Goal: Task Accomplishment & Management: Use online tool/utility

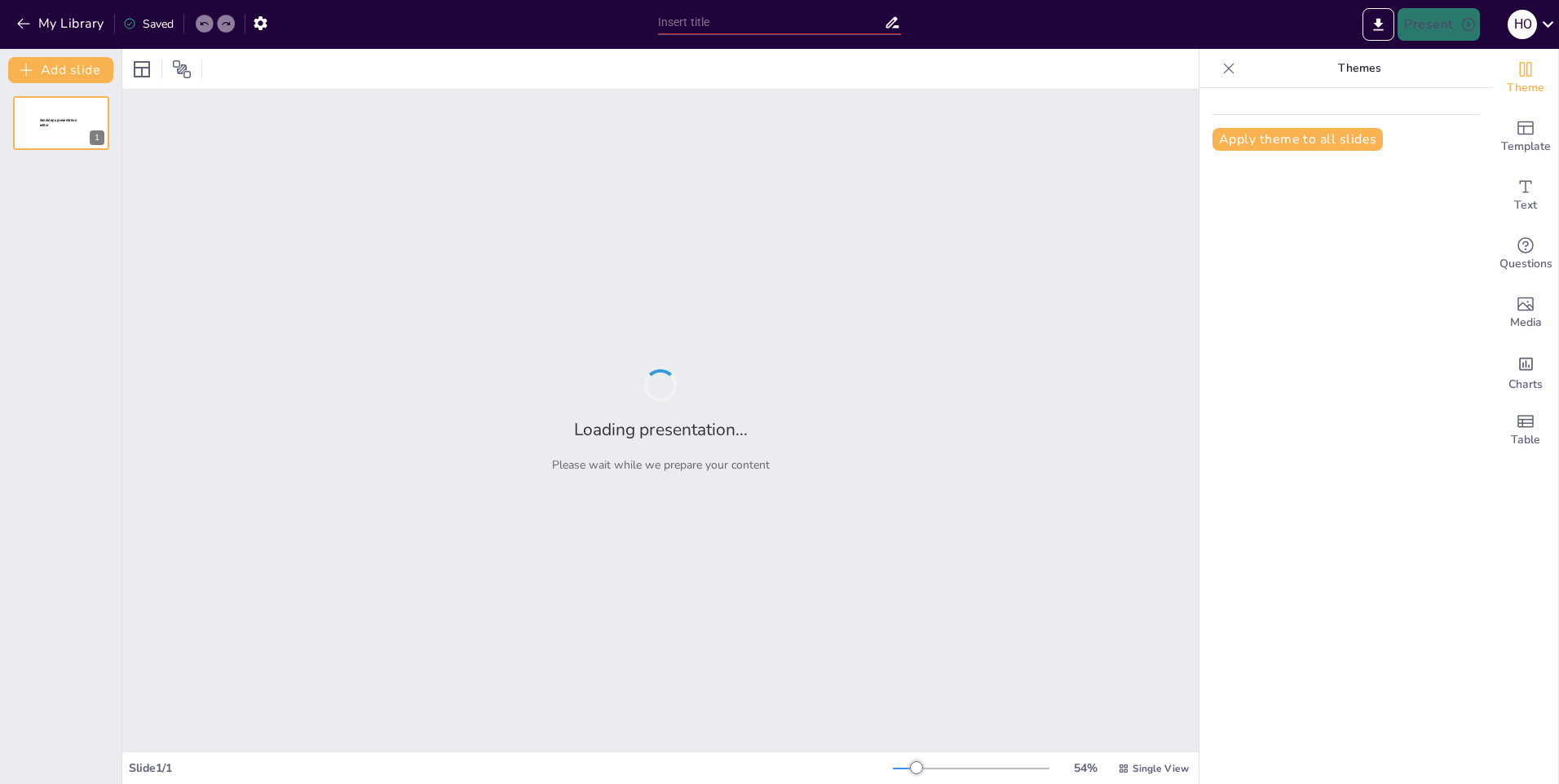
type input "Quiz de Nomenclatura Química en Odontología"
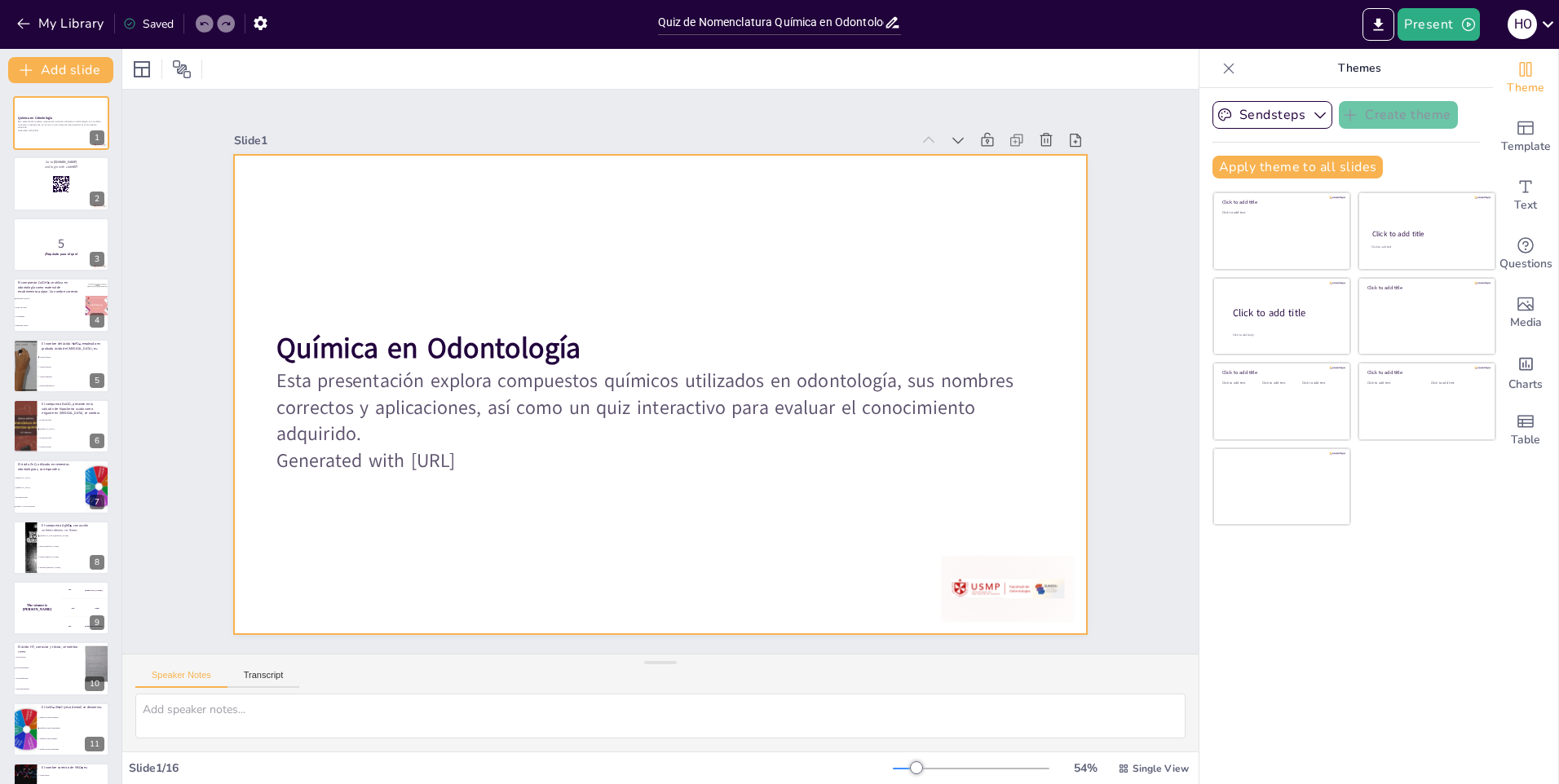
checkbox input "true"
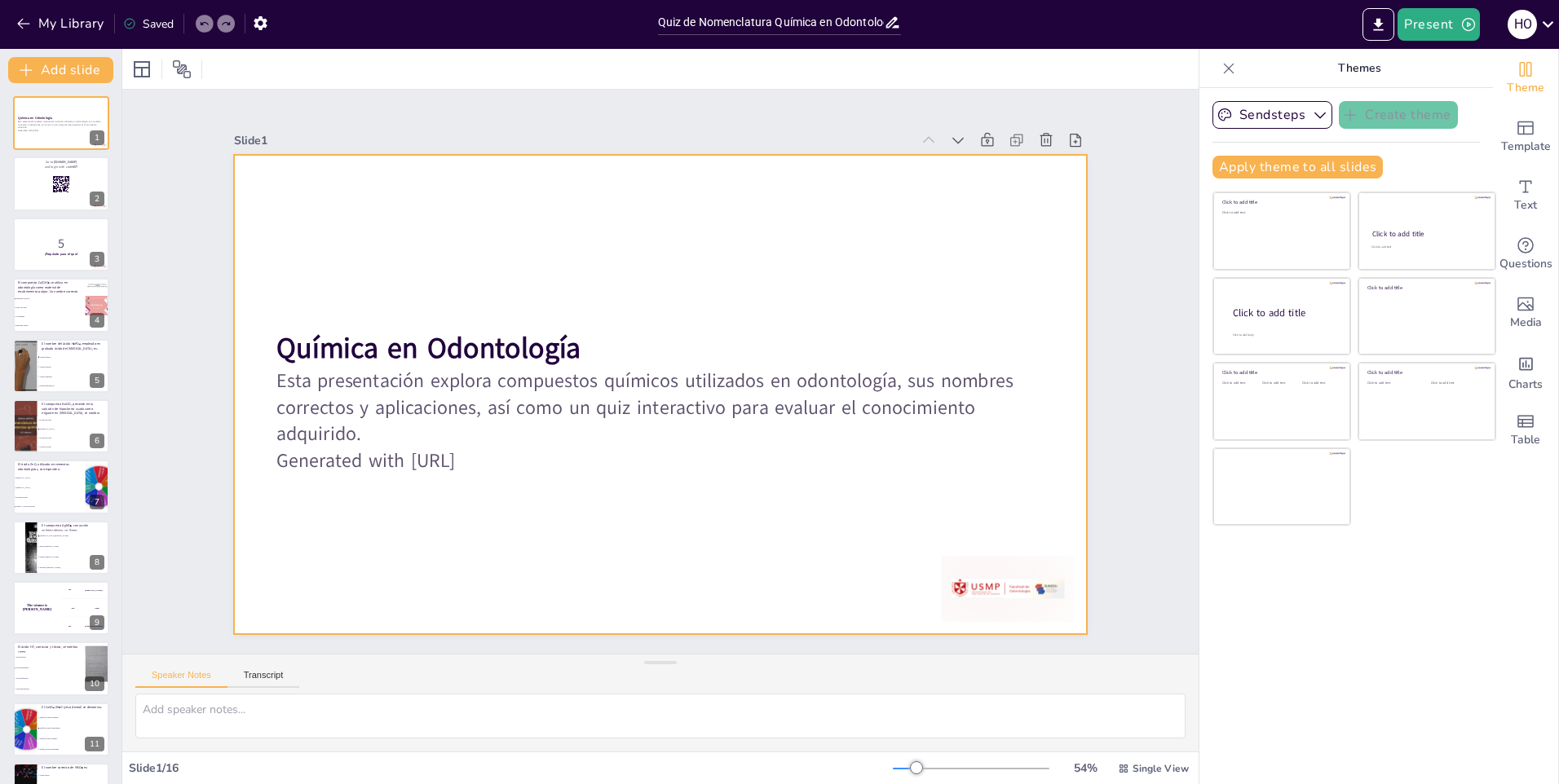
checkbox input "true"
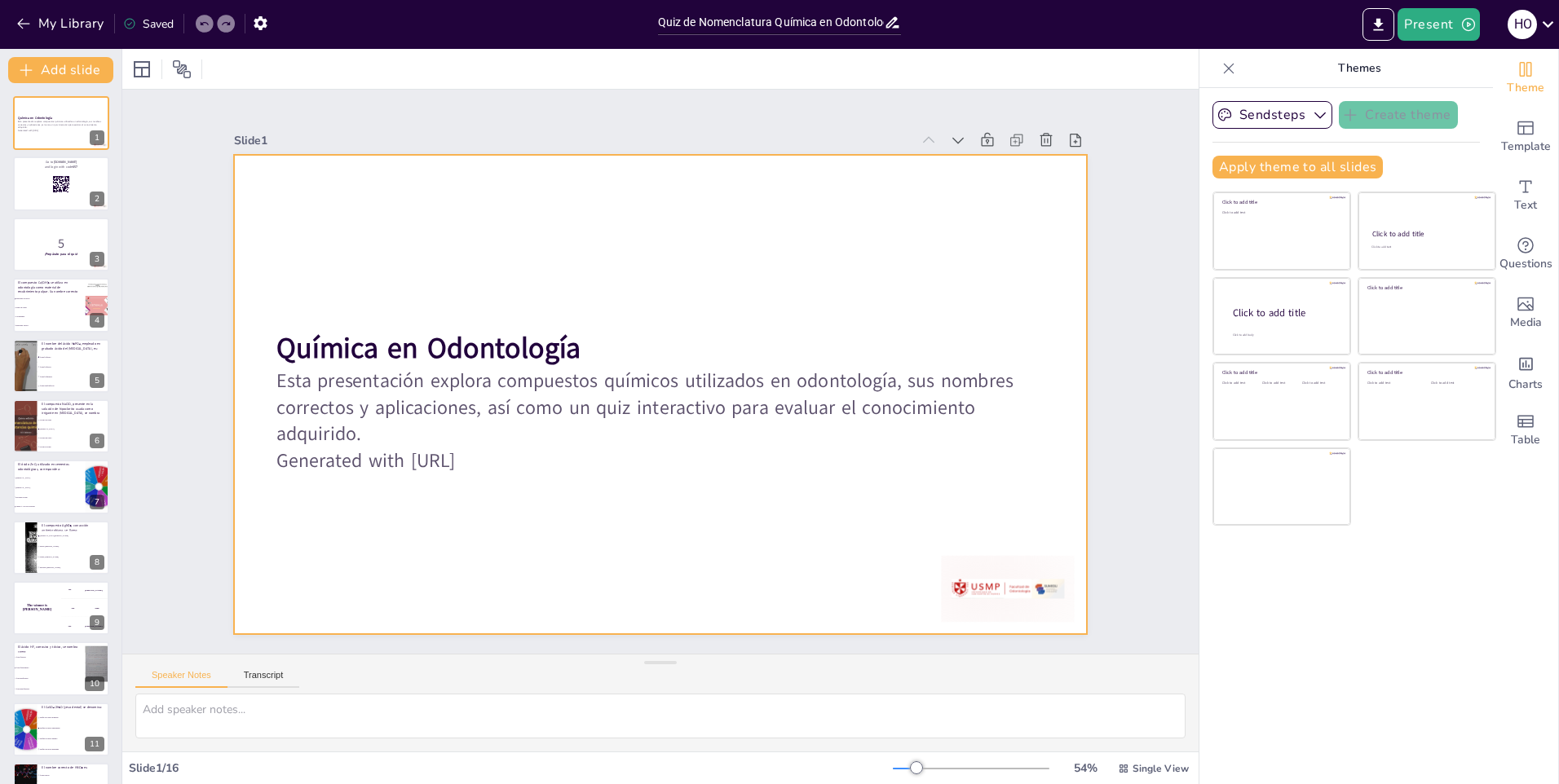
checkbox input "true"
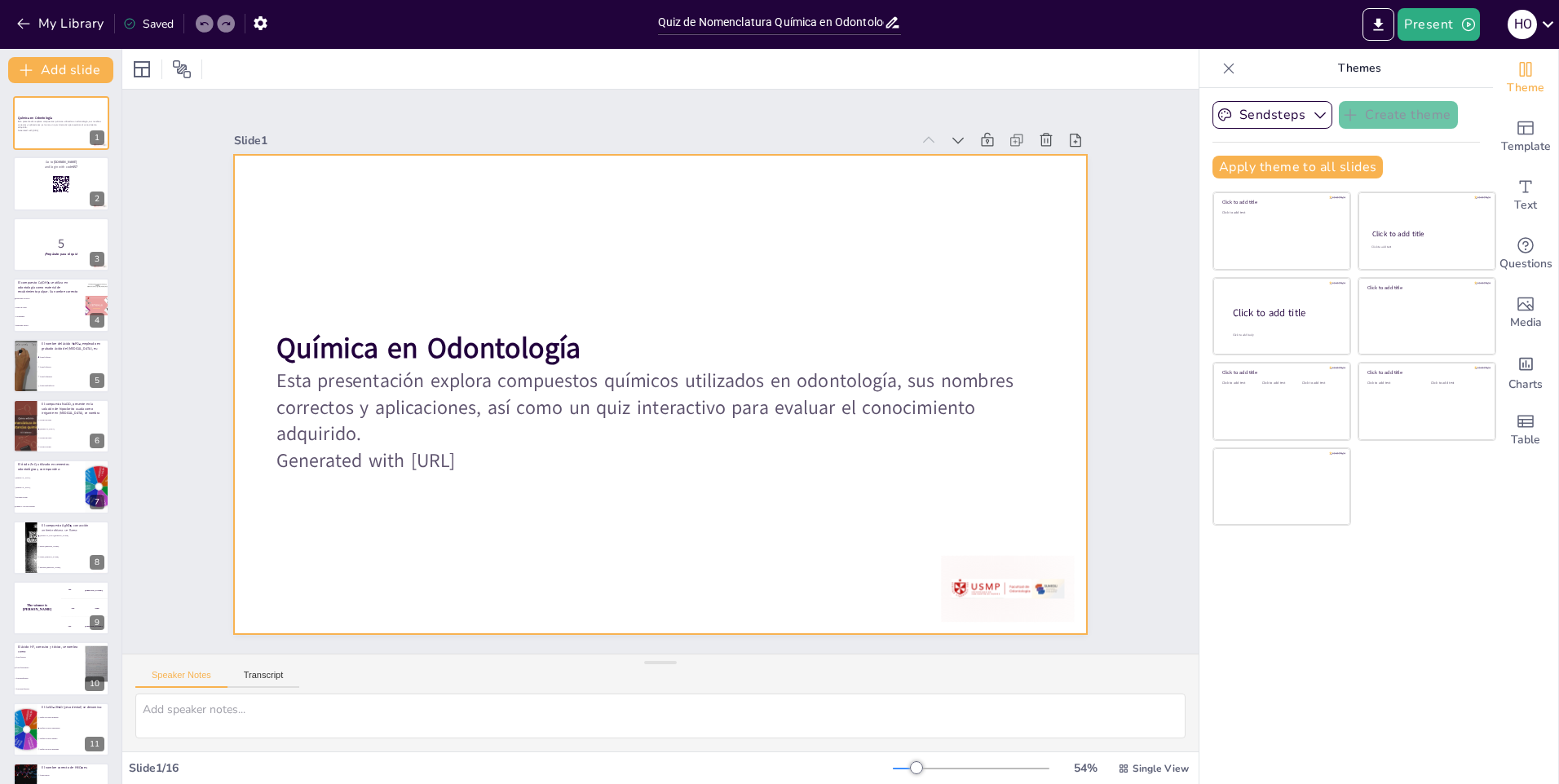
checkbox input "true"
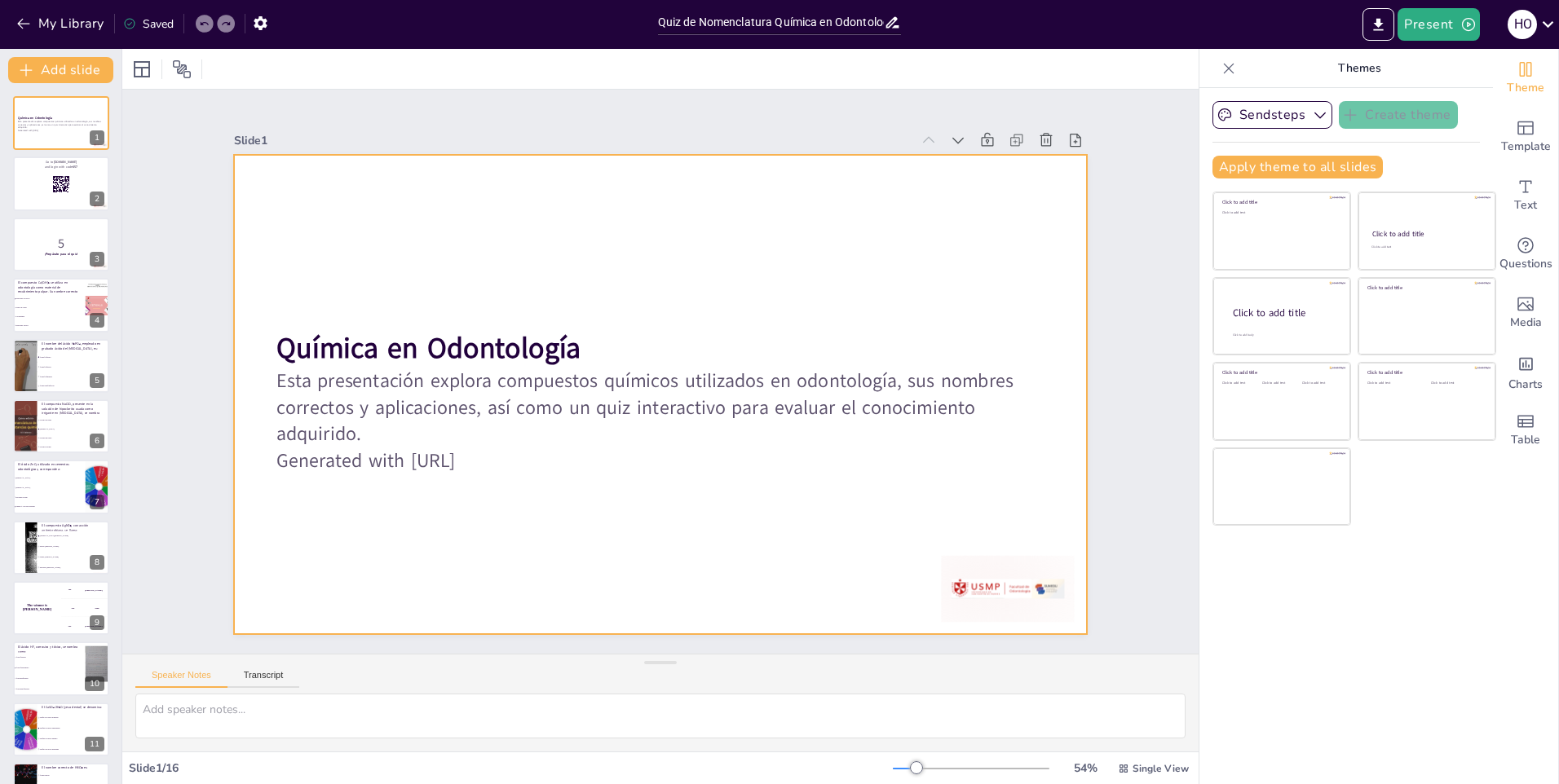
checkbox input "true"
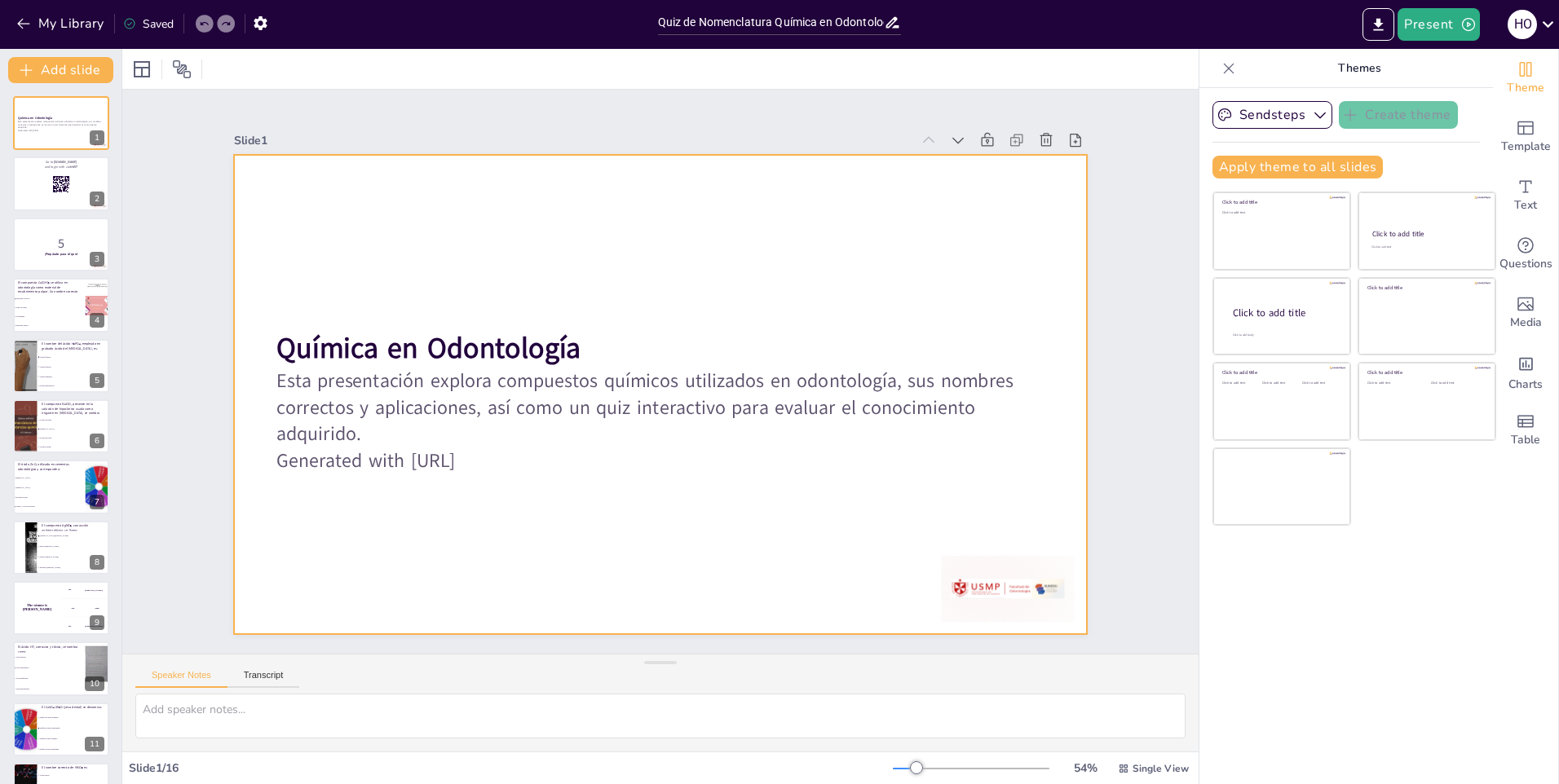
checkbox input "true"
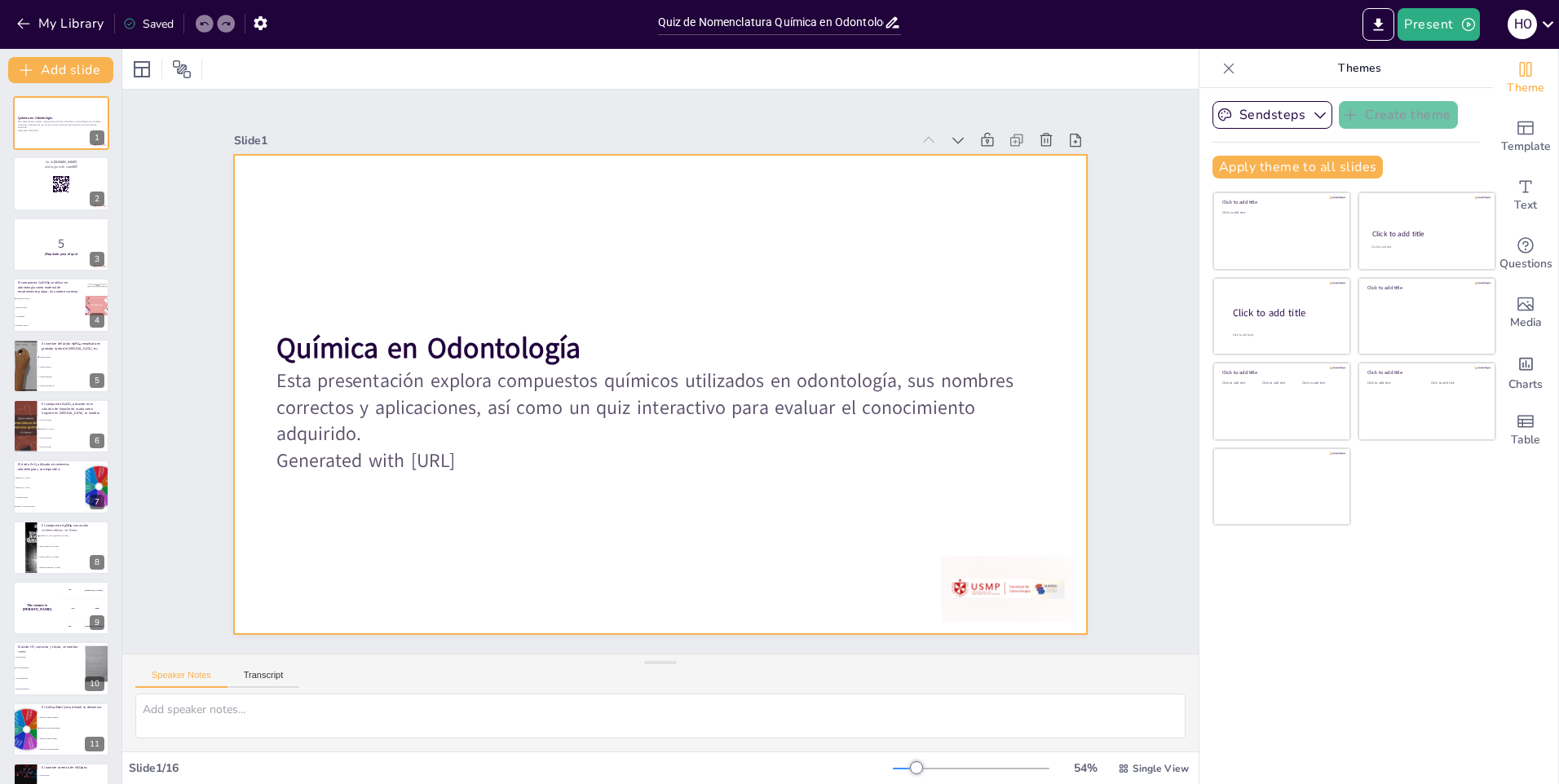
checkbox input "true"
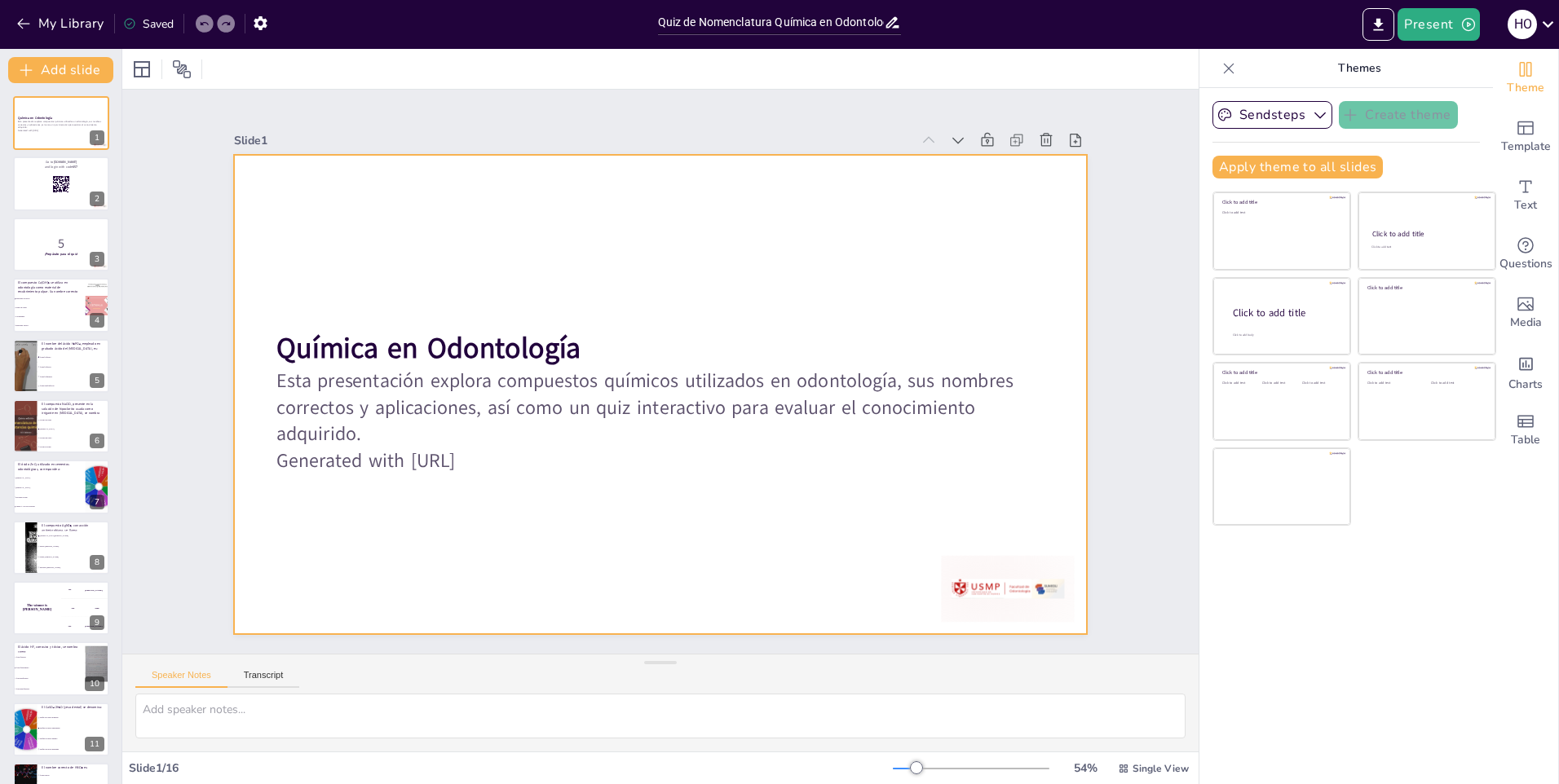
checkbox input "true"
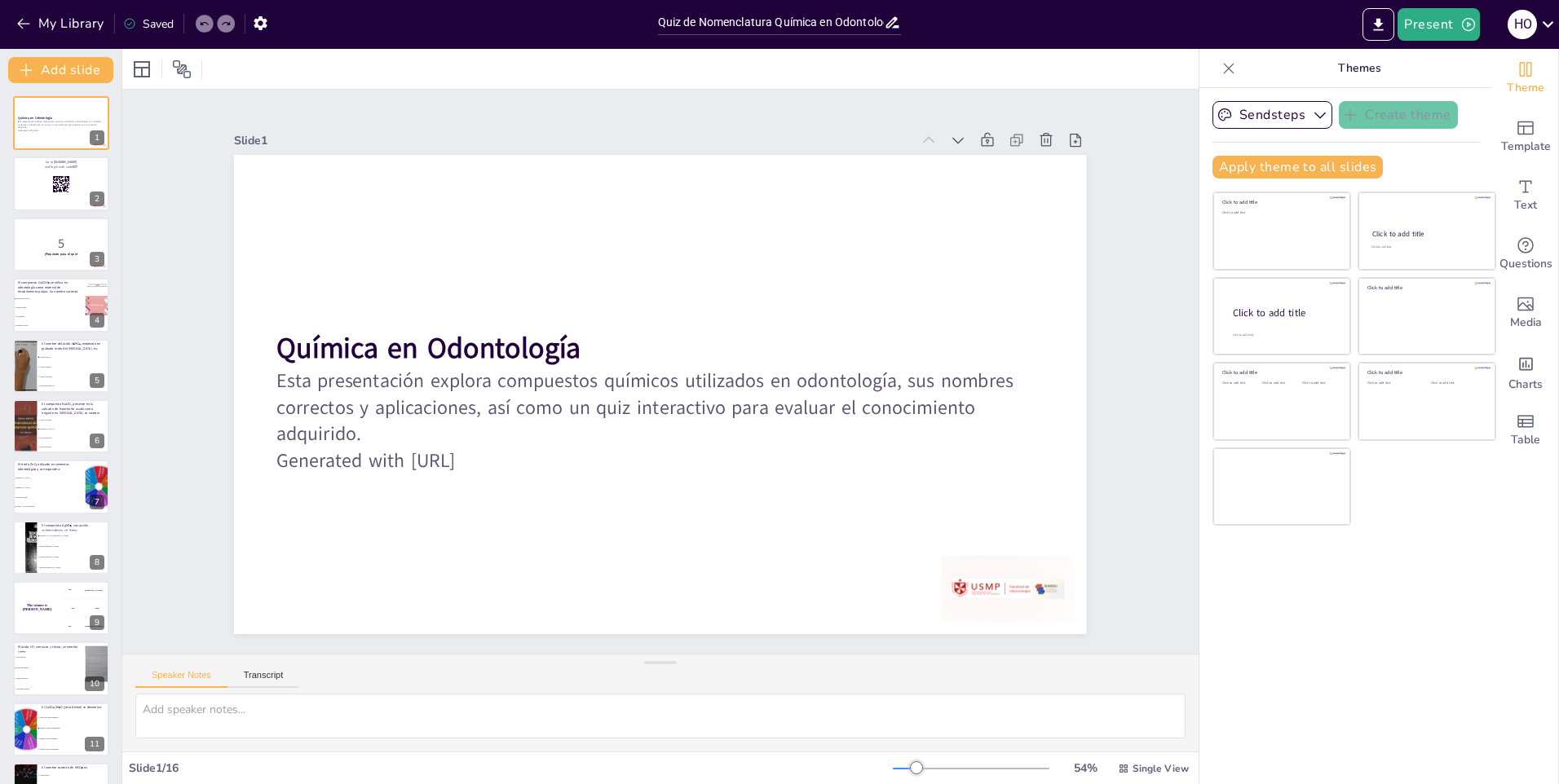
checkbox input "true"
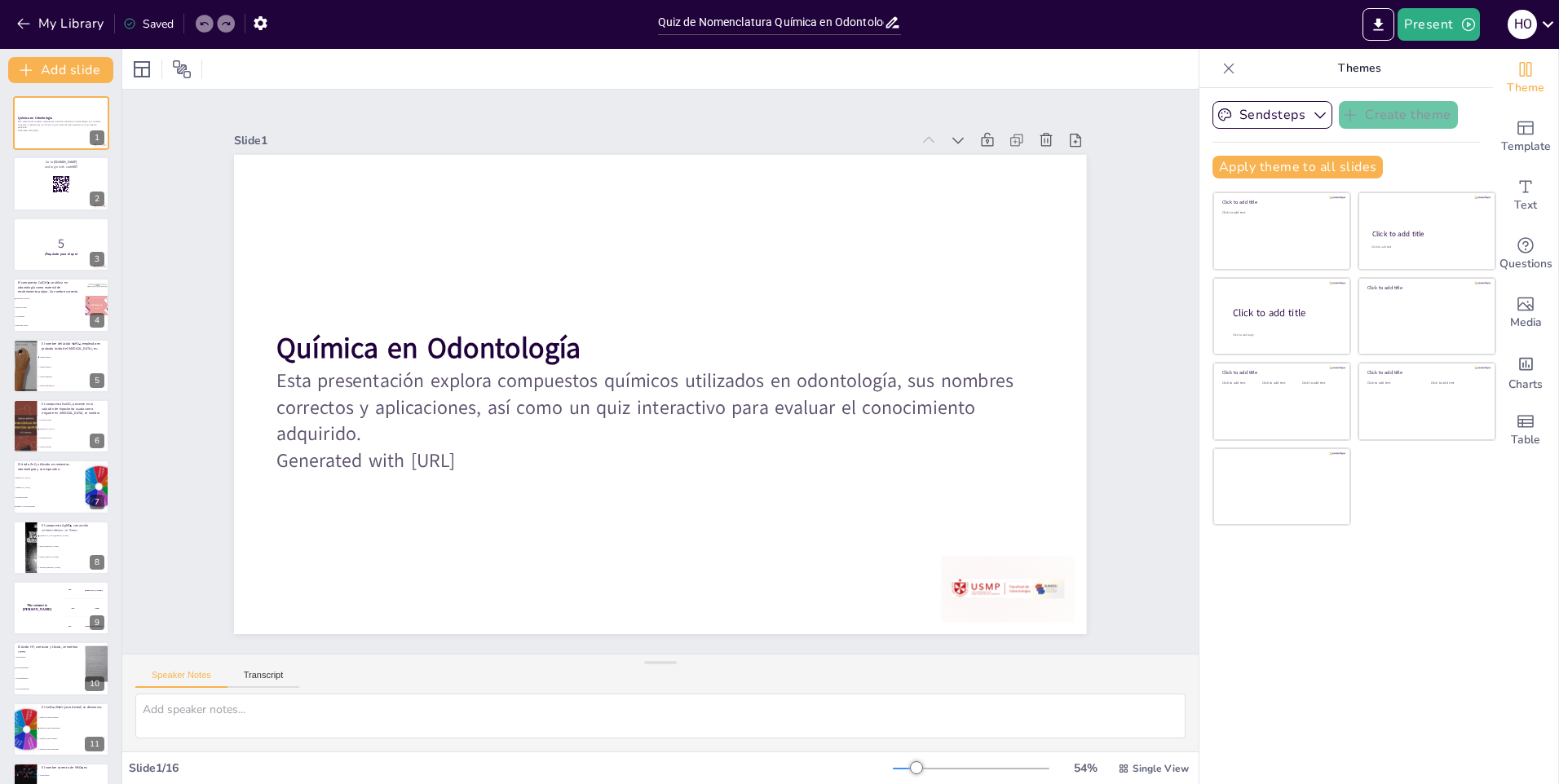
checkbox input "true"
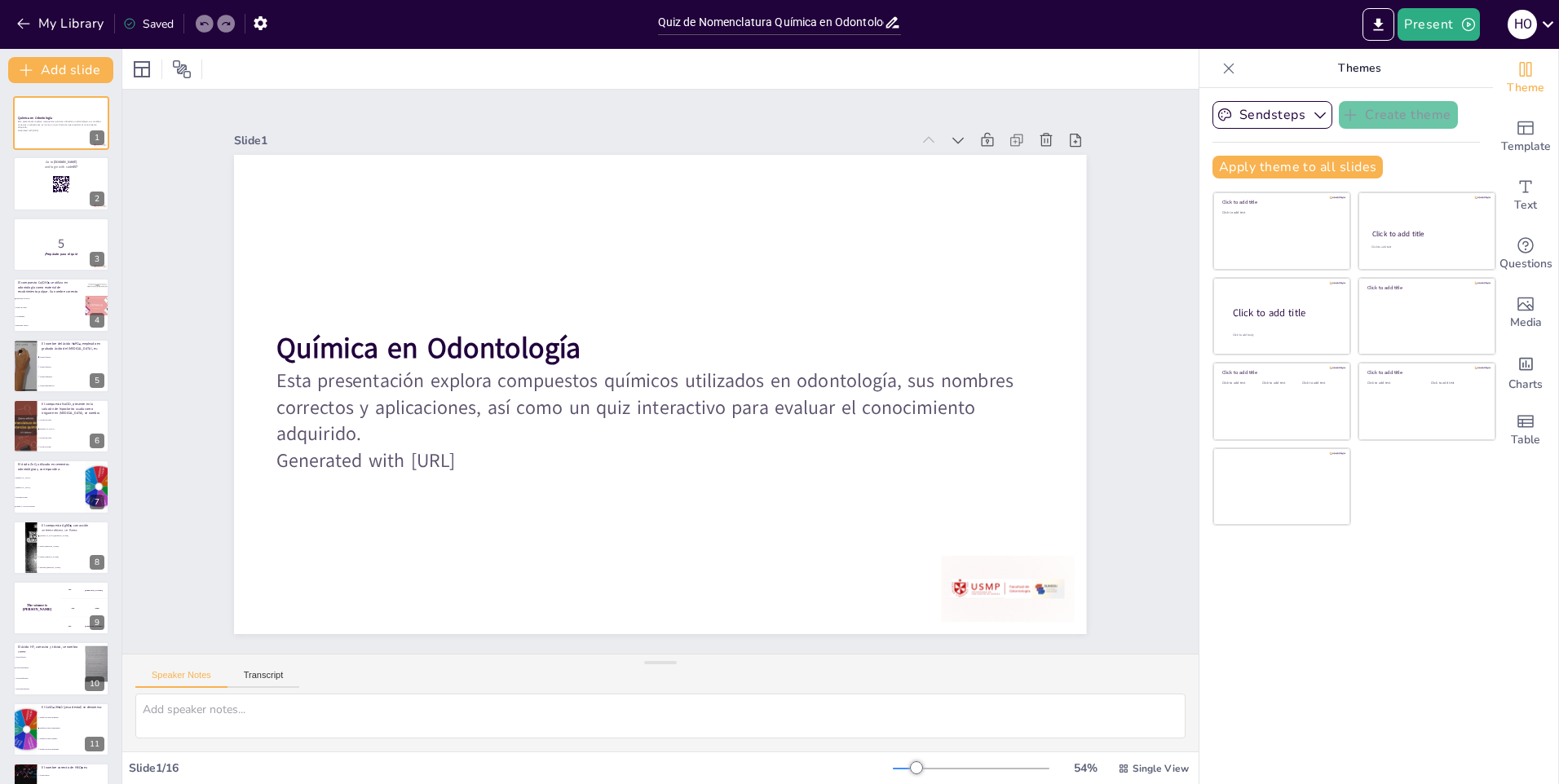
checkbox input "true"
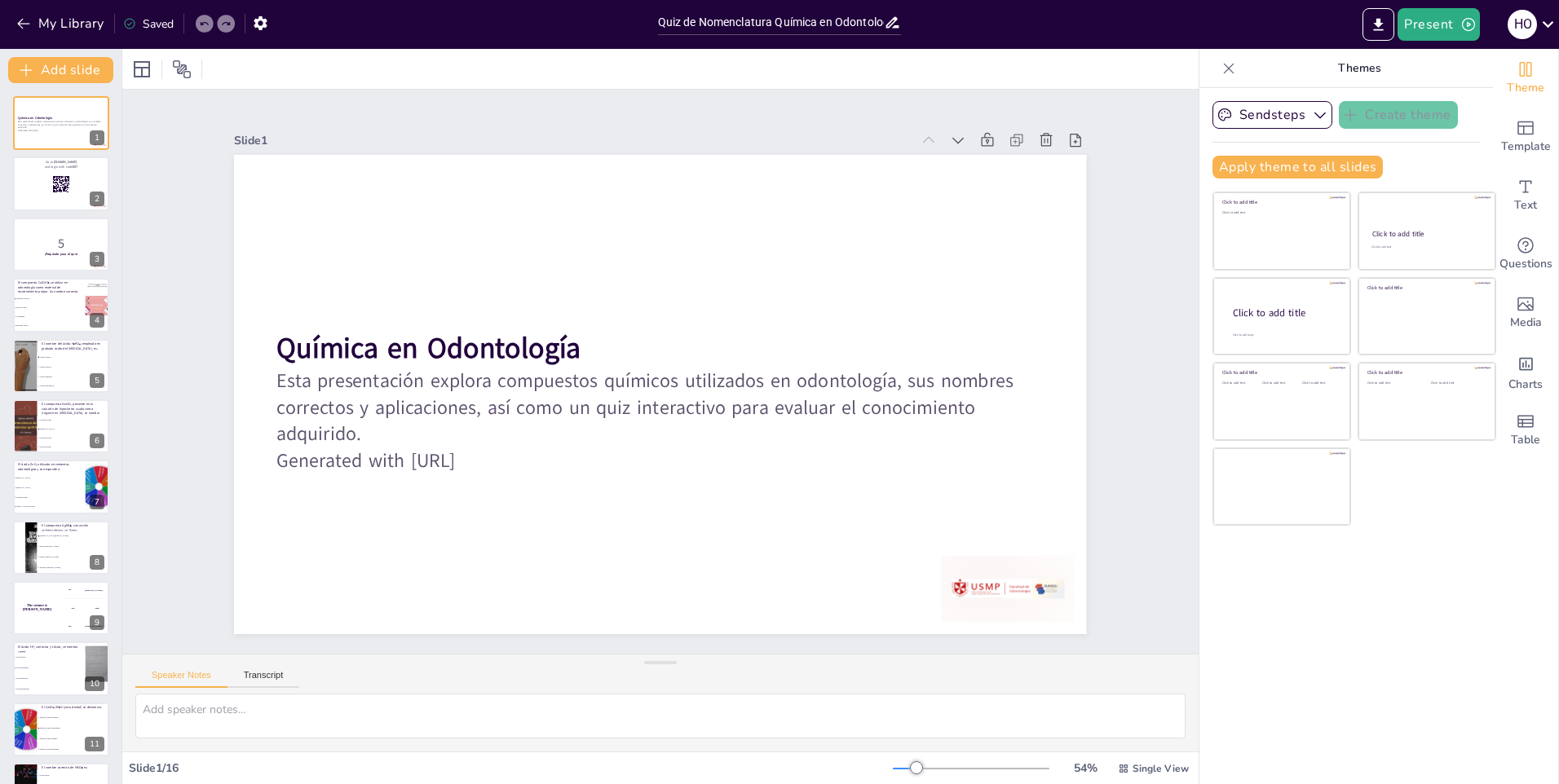
checkbox input "true"
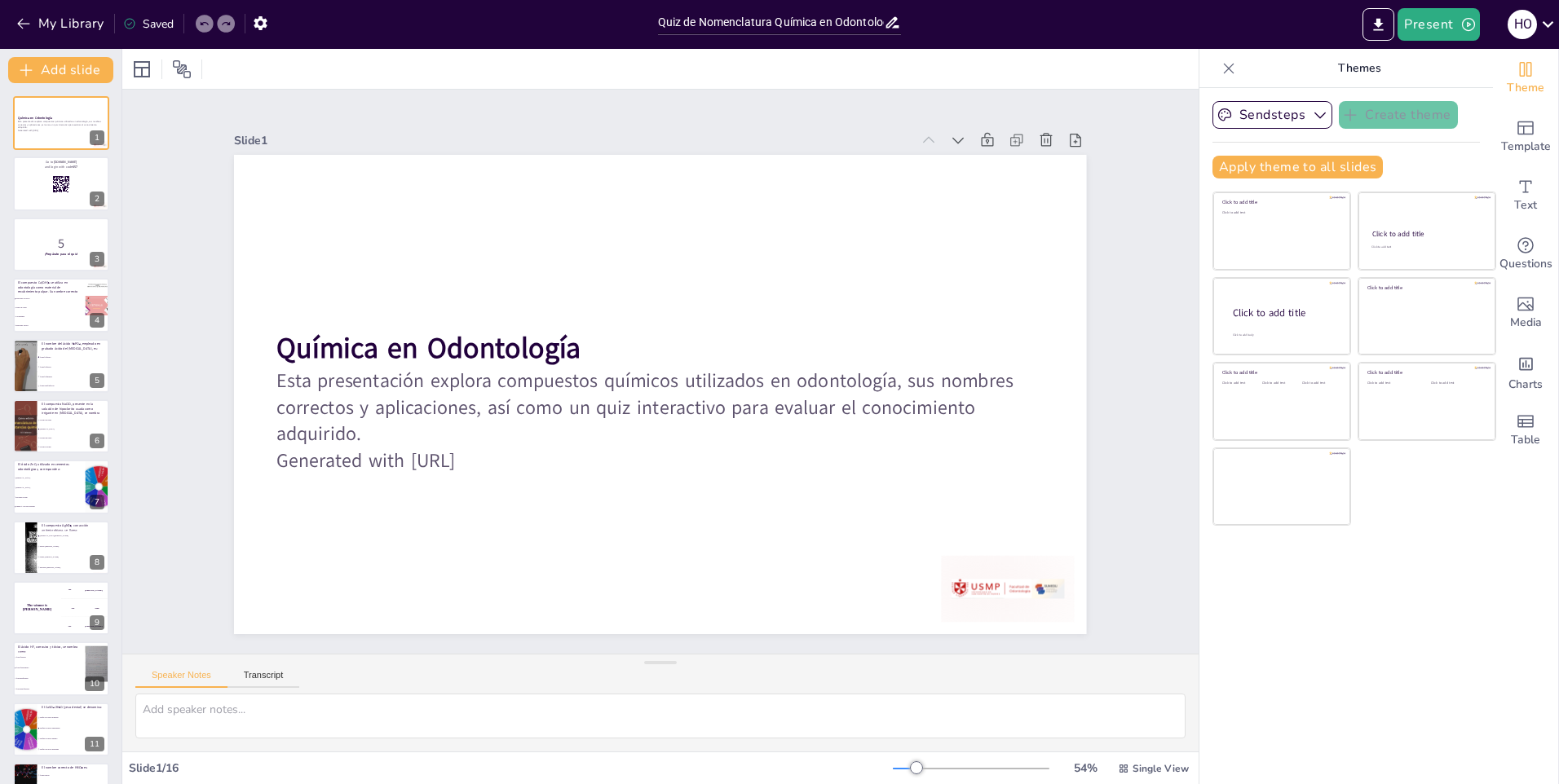
checkbox input "true"
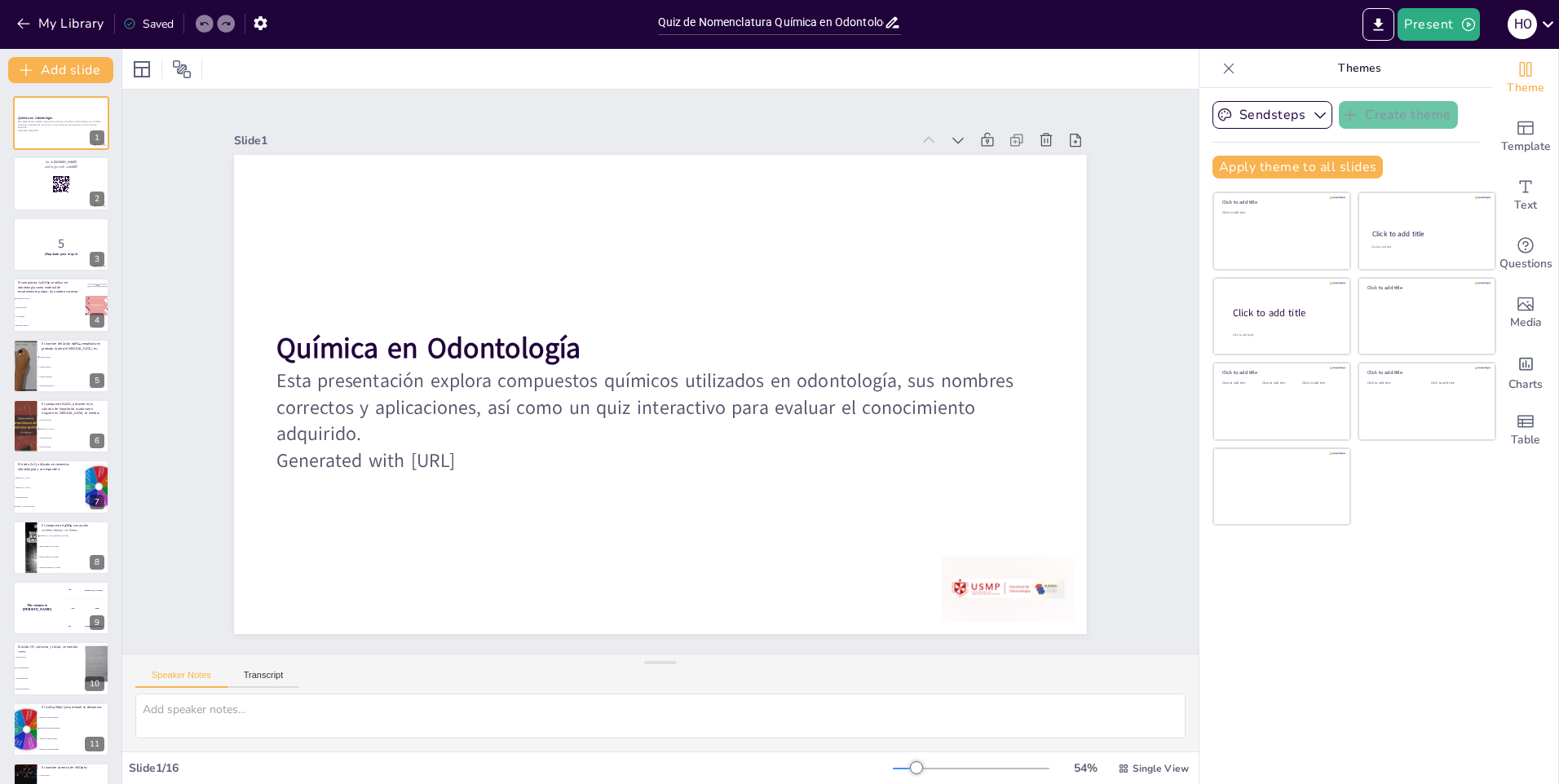
checkbox input "true"
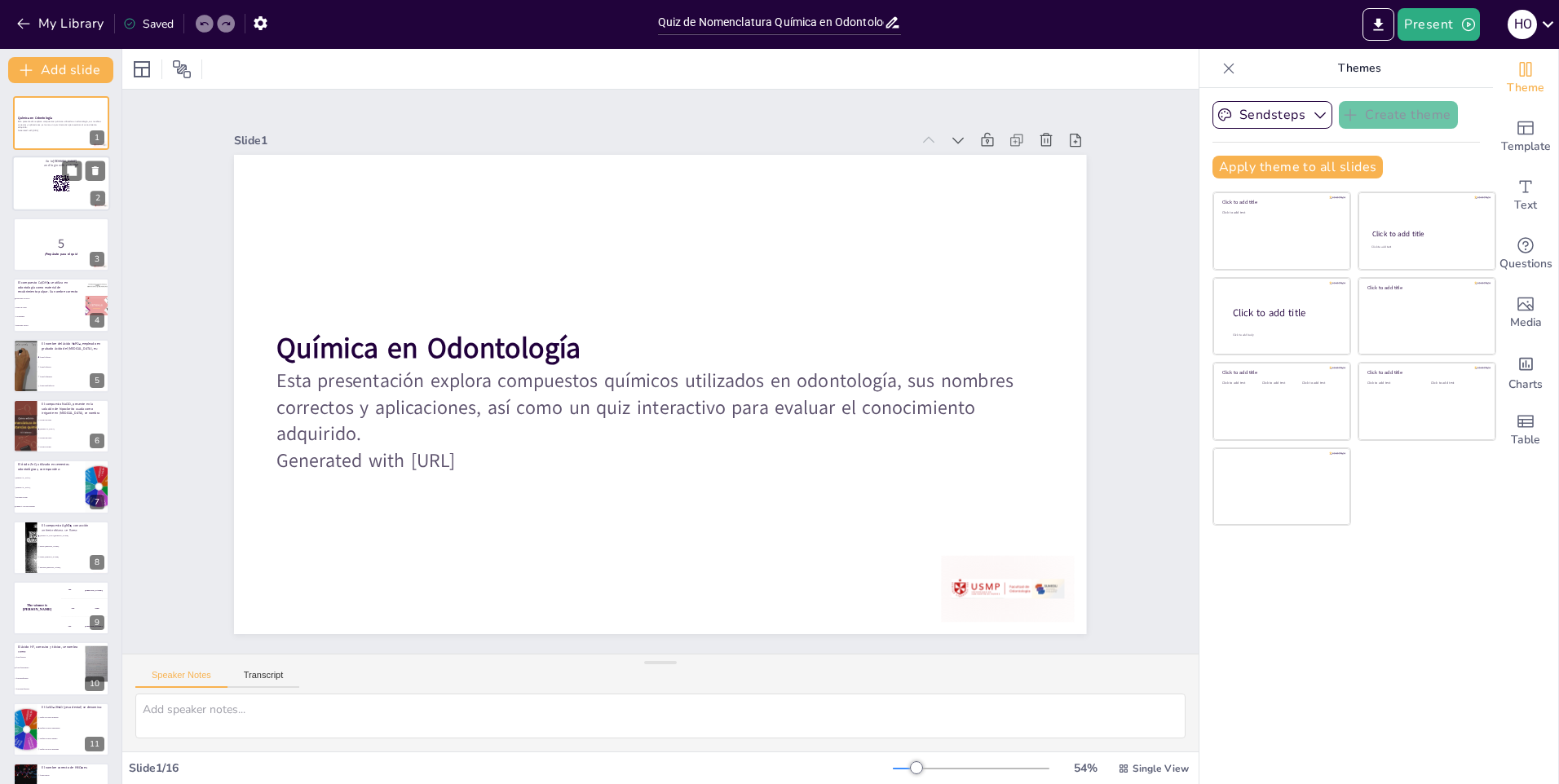
checkbox input "true"
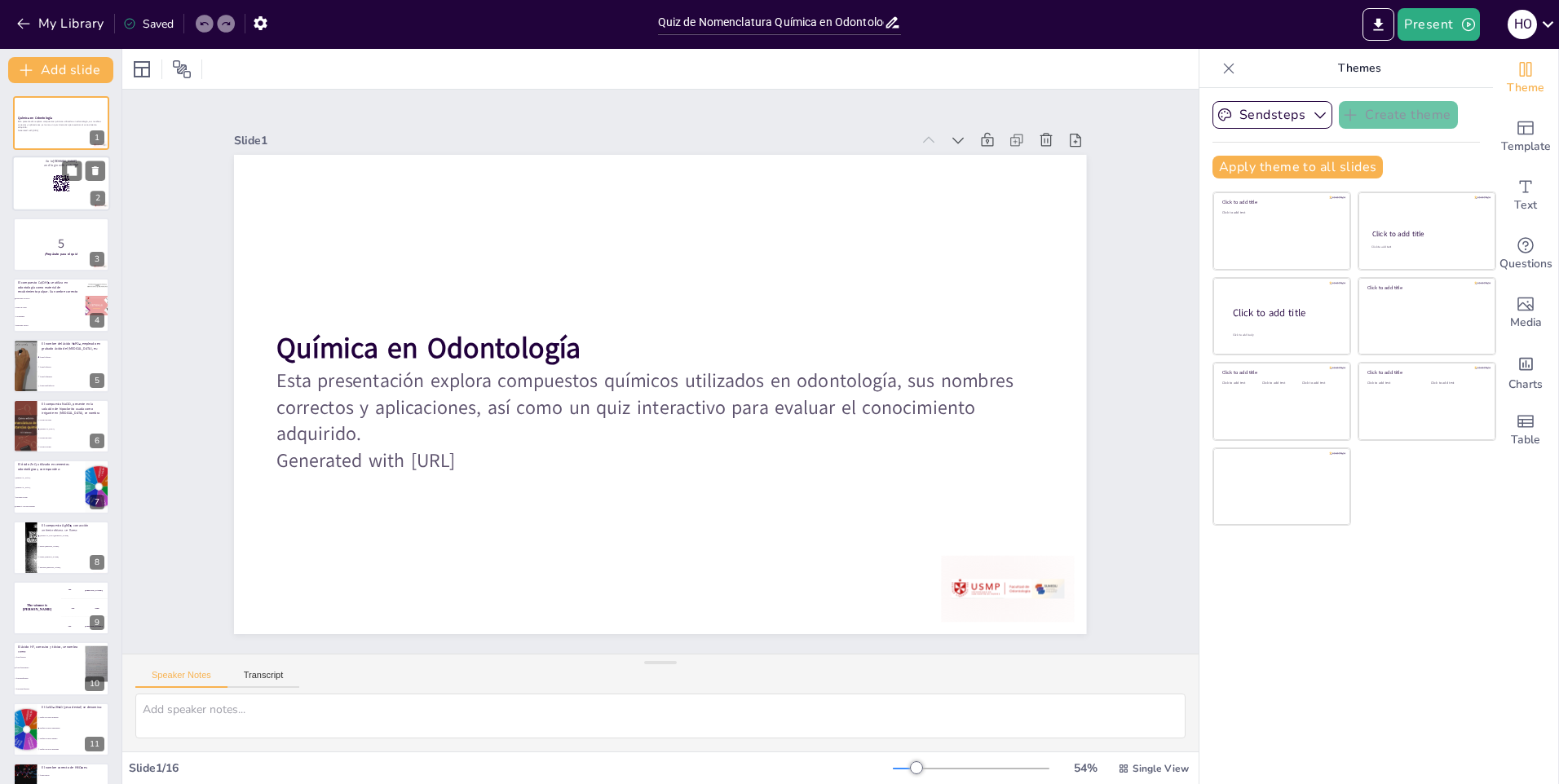
checkbox input "true"
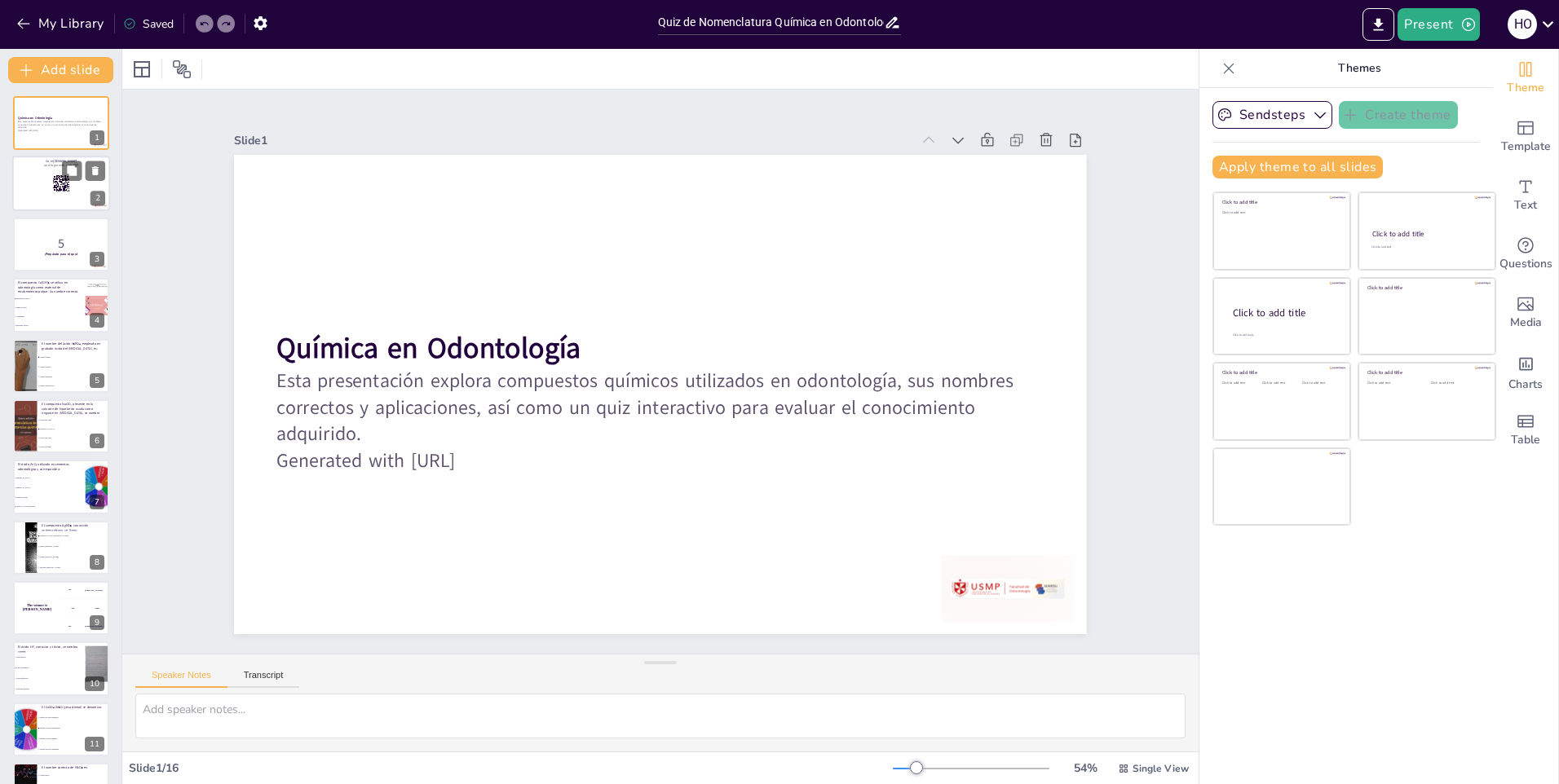
checkbox input "true"
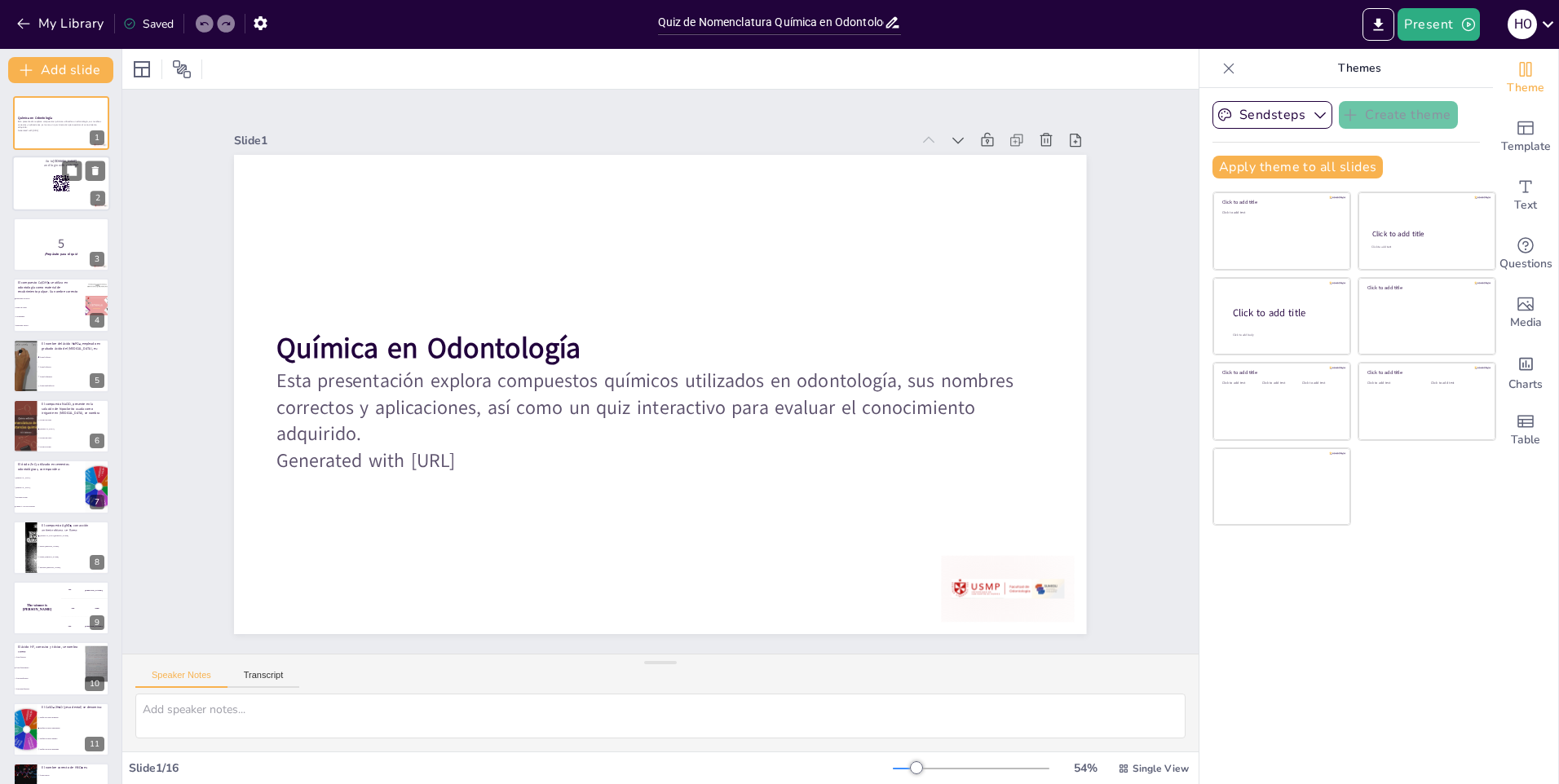
checkbox input "true"
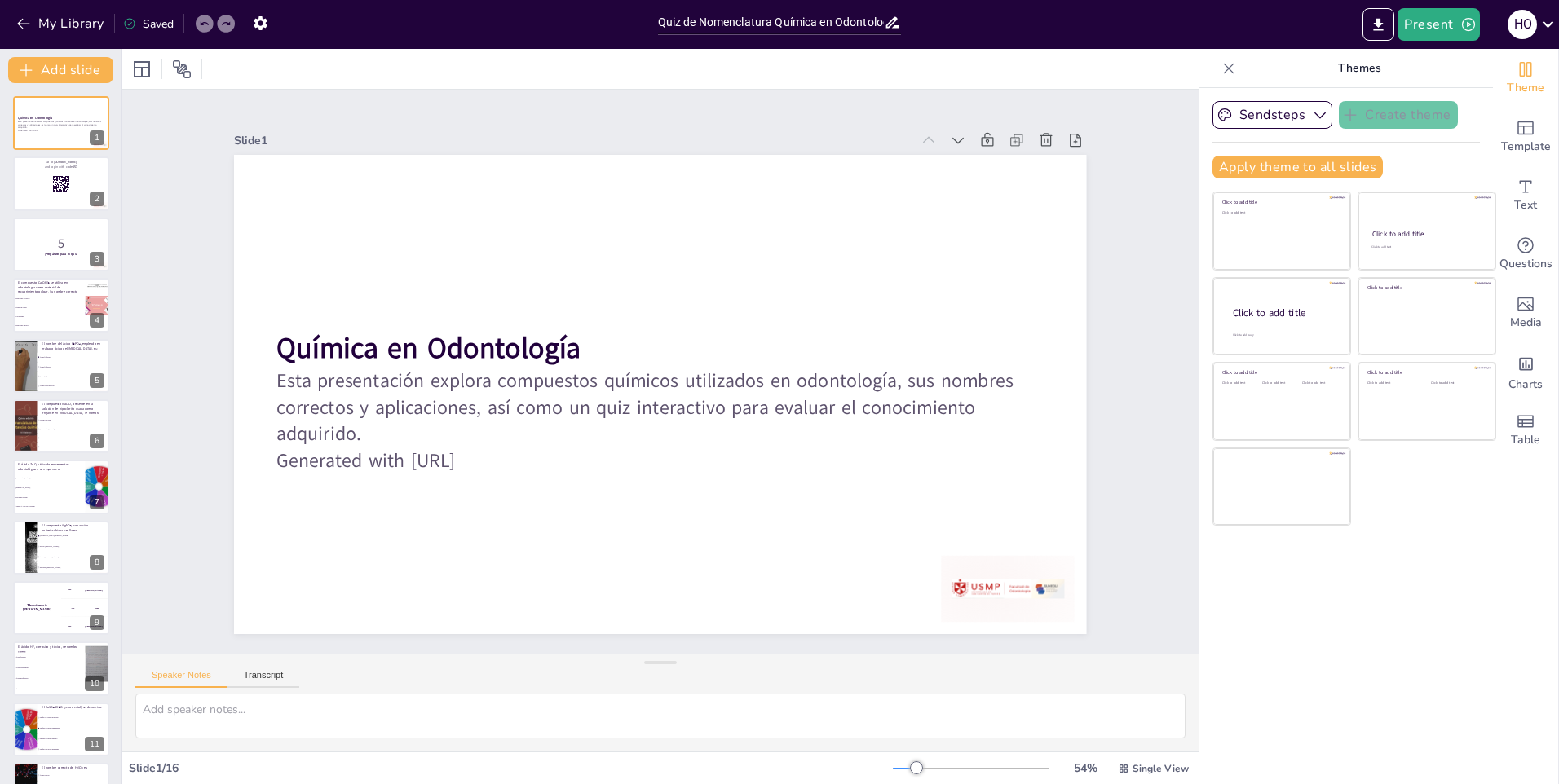
checkbox input "true"
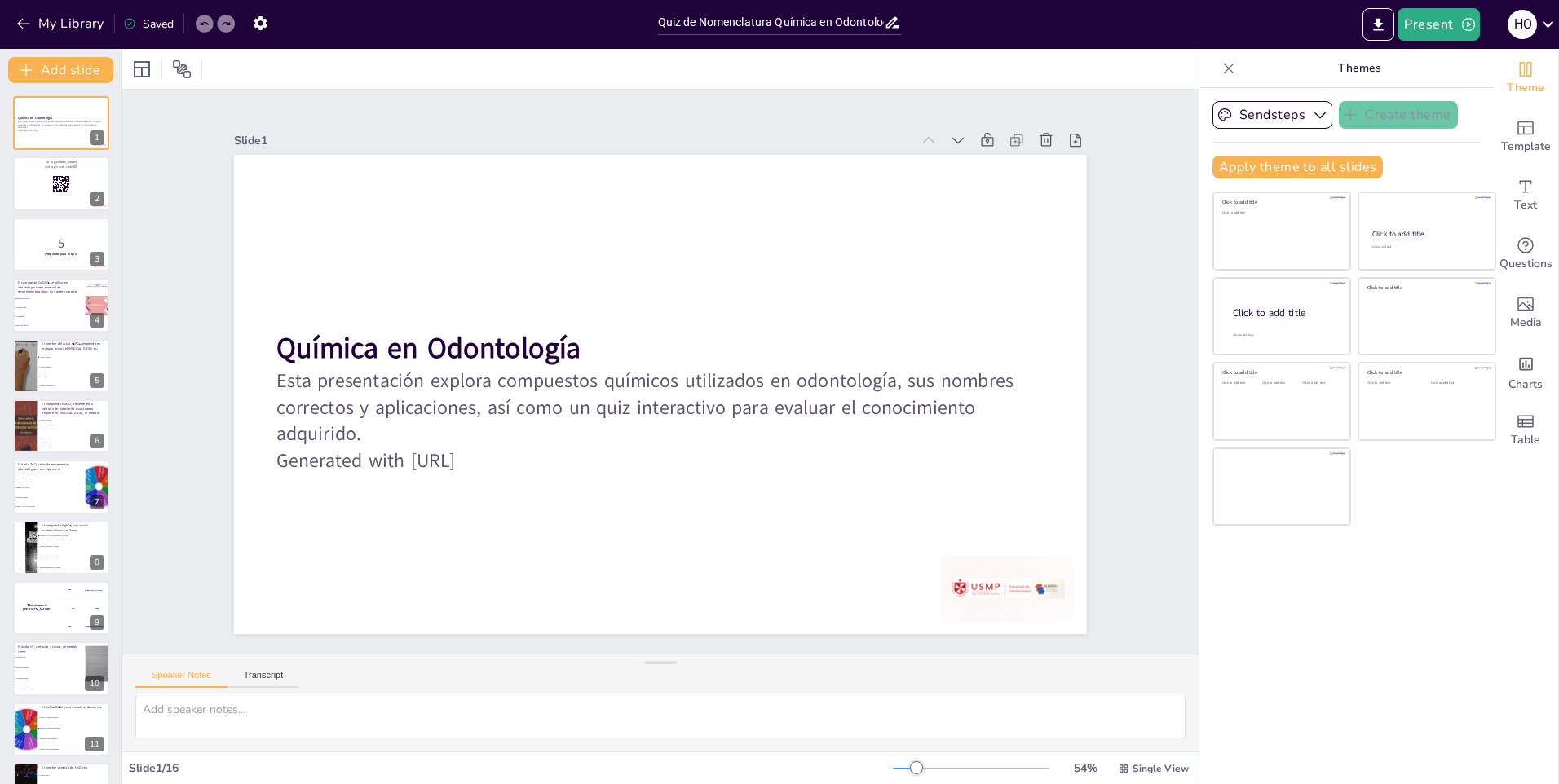
checkbox input "true"
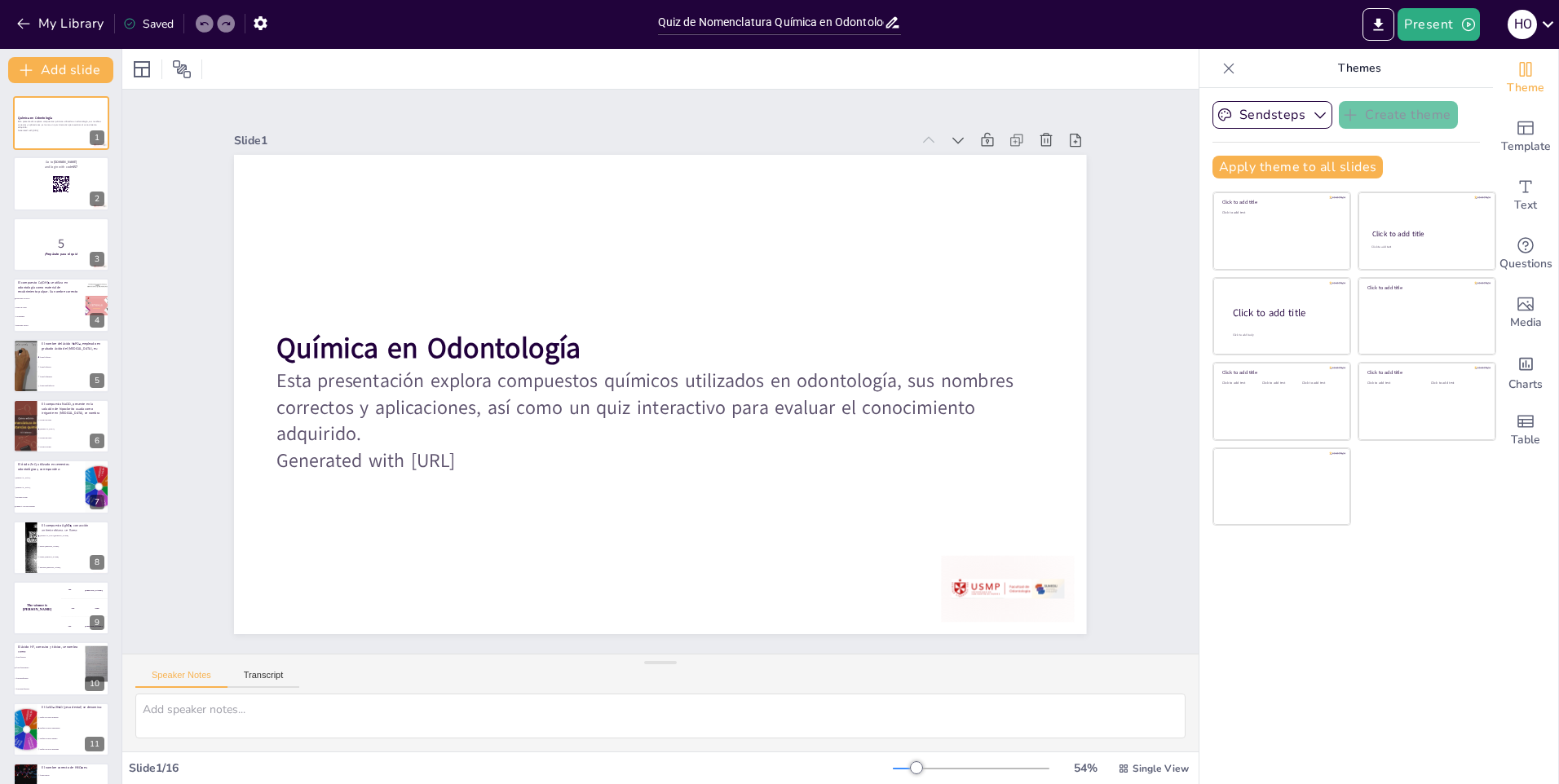
checkbox input "true"
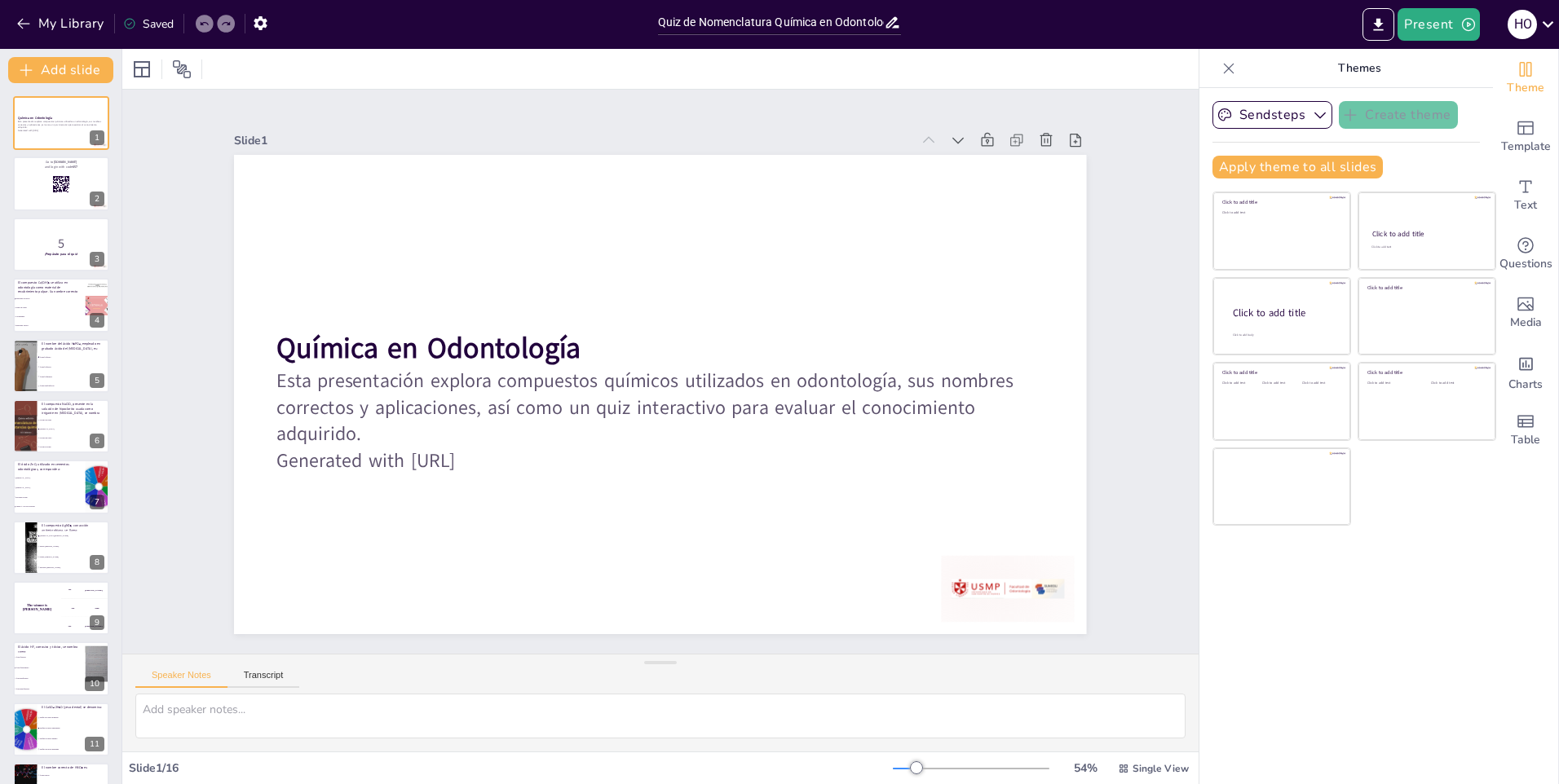
checkbox input "true"
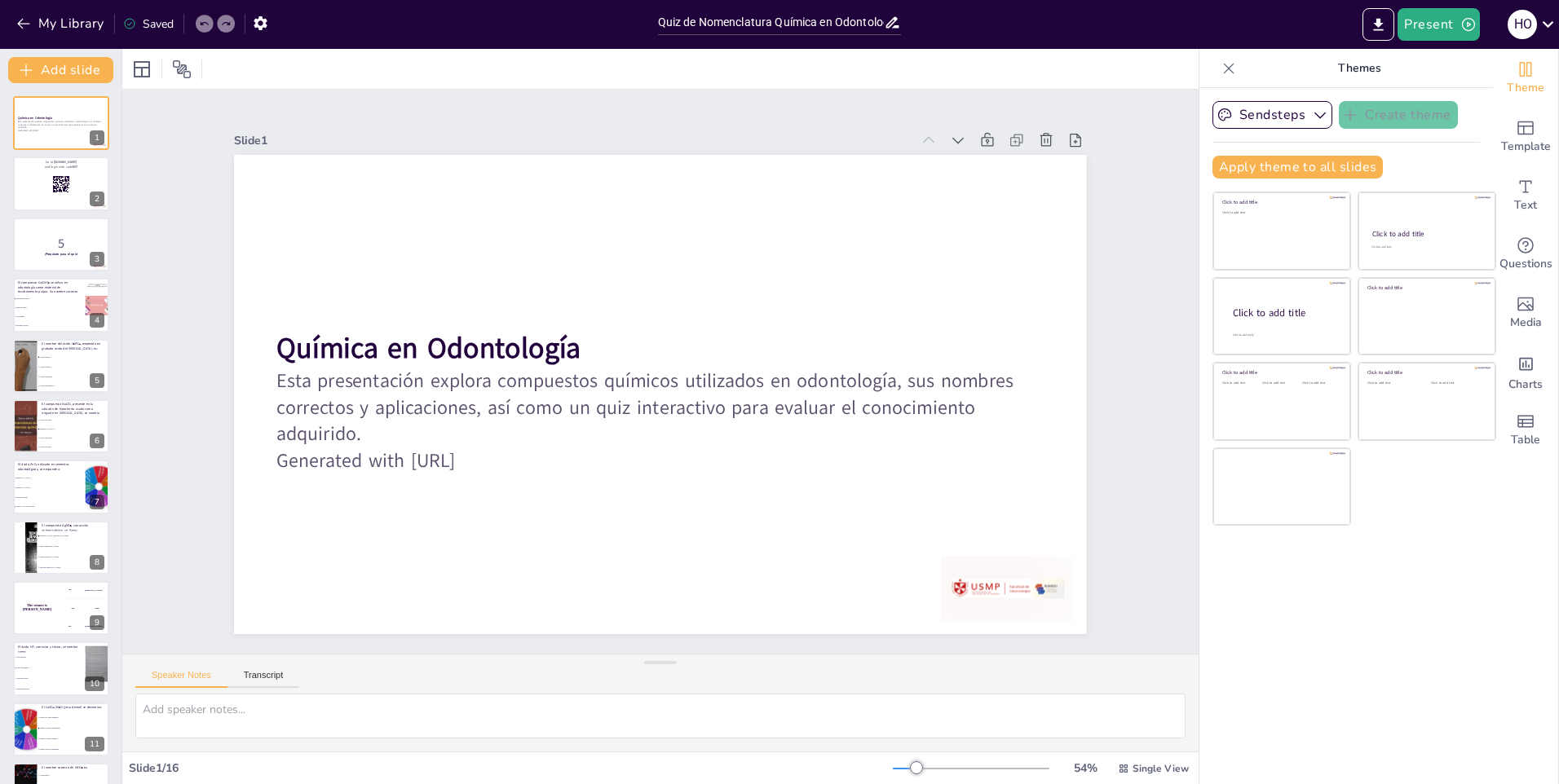
checkbox input "true"
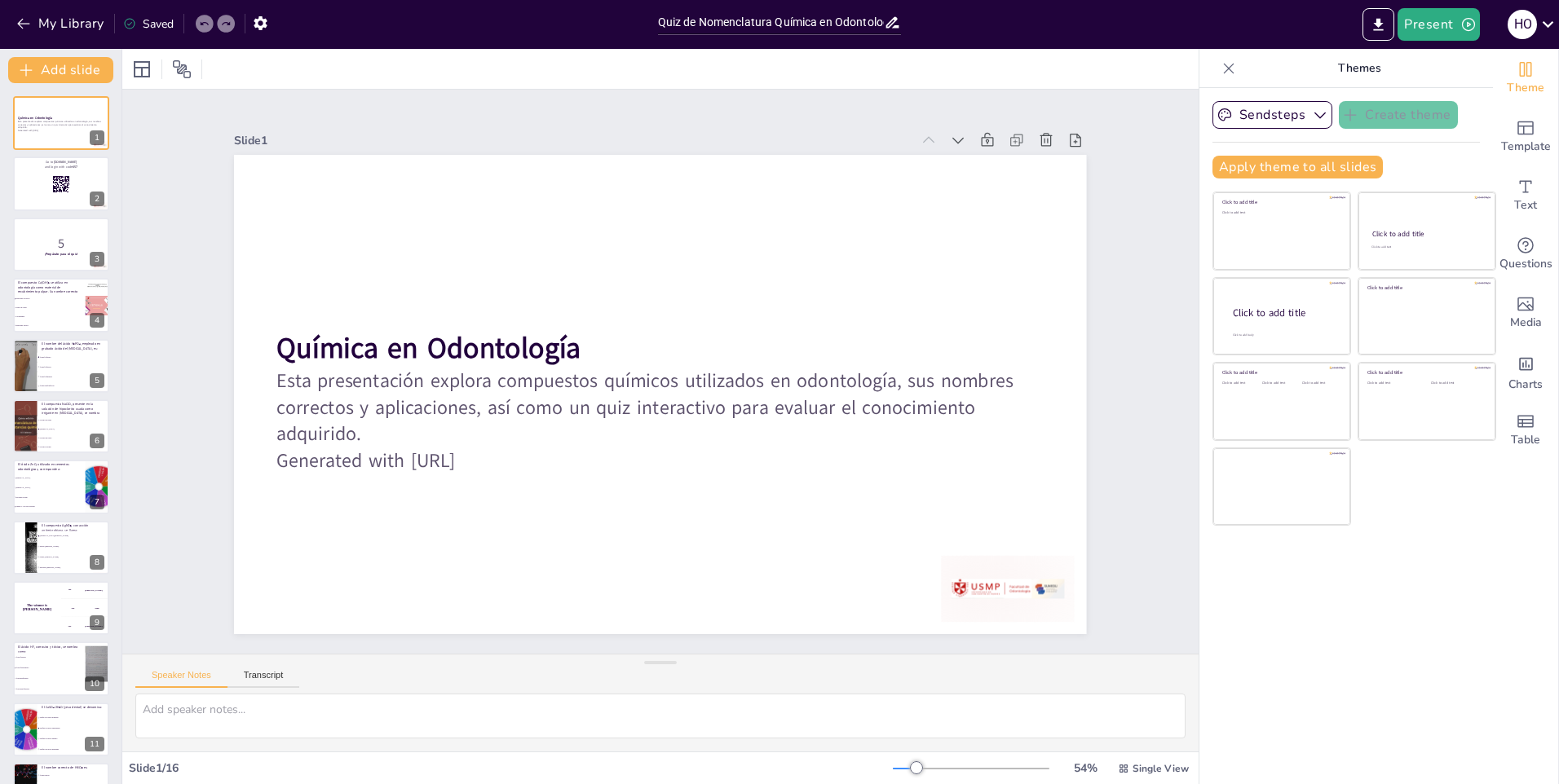
checkbox input "true"
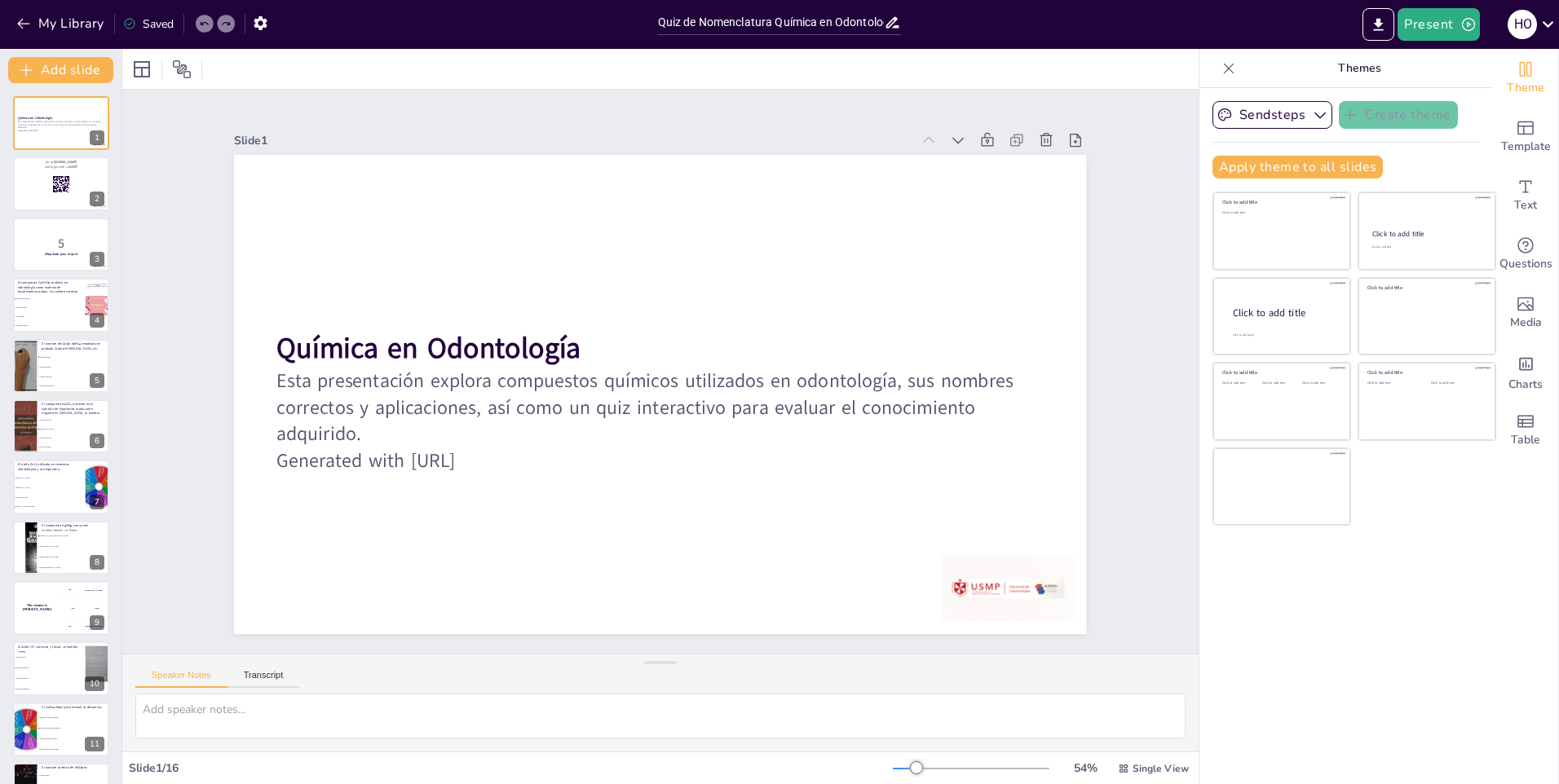
checkbox input "true"
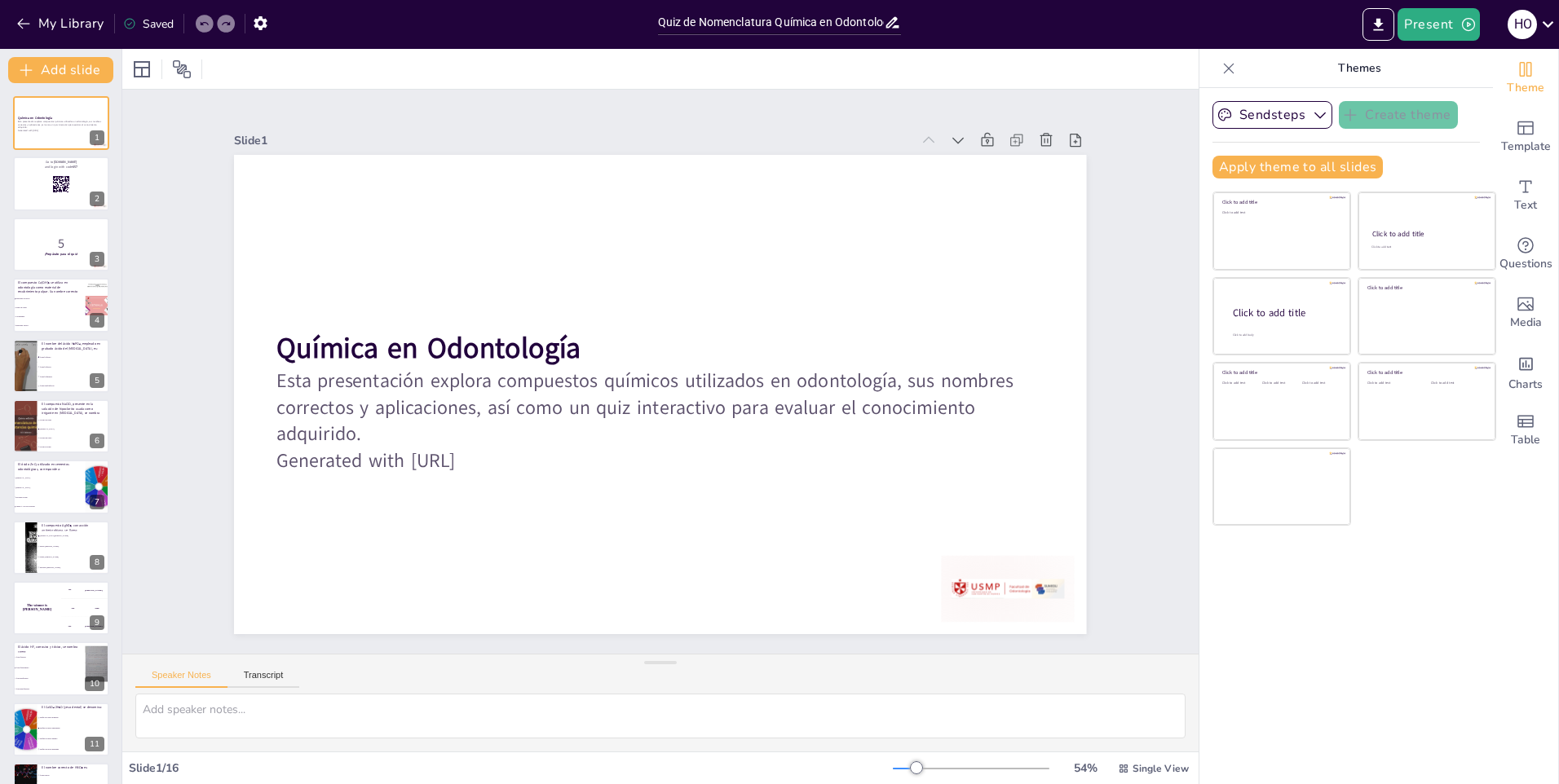
checkbox input "true"
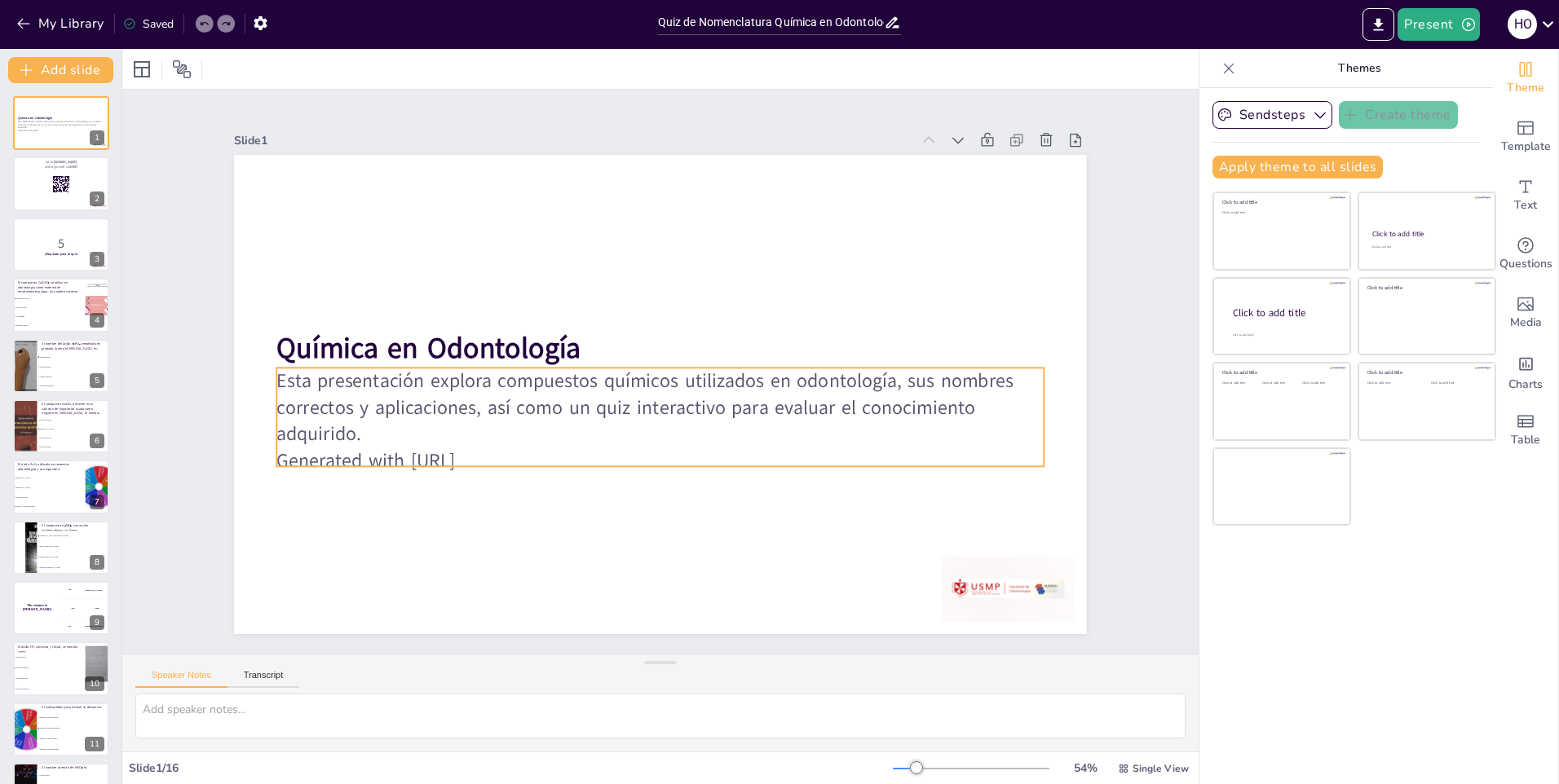
checkbox input "true"
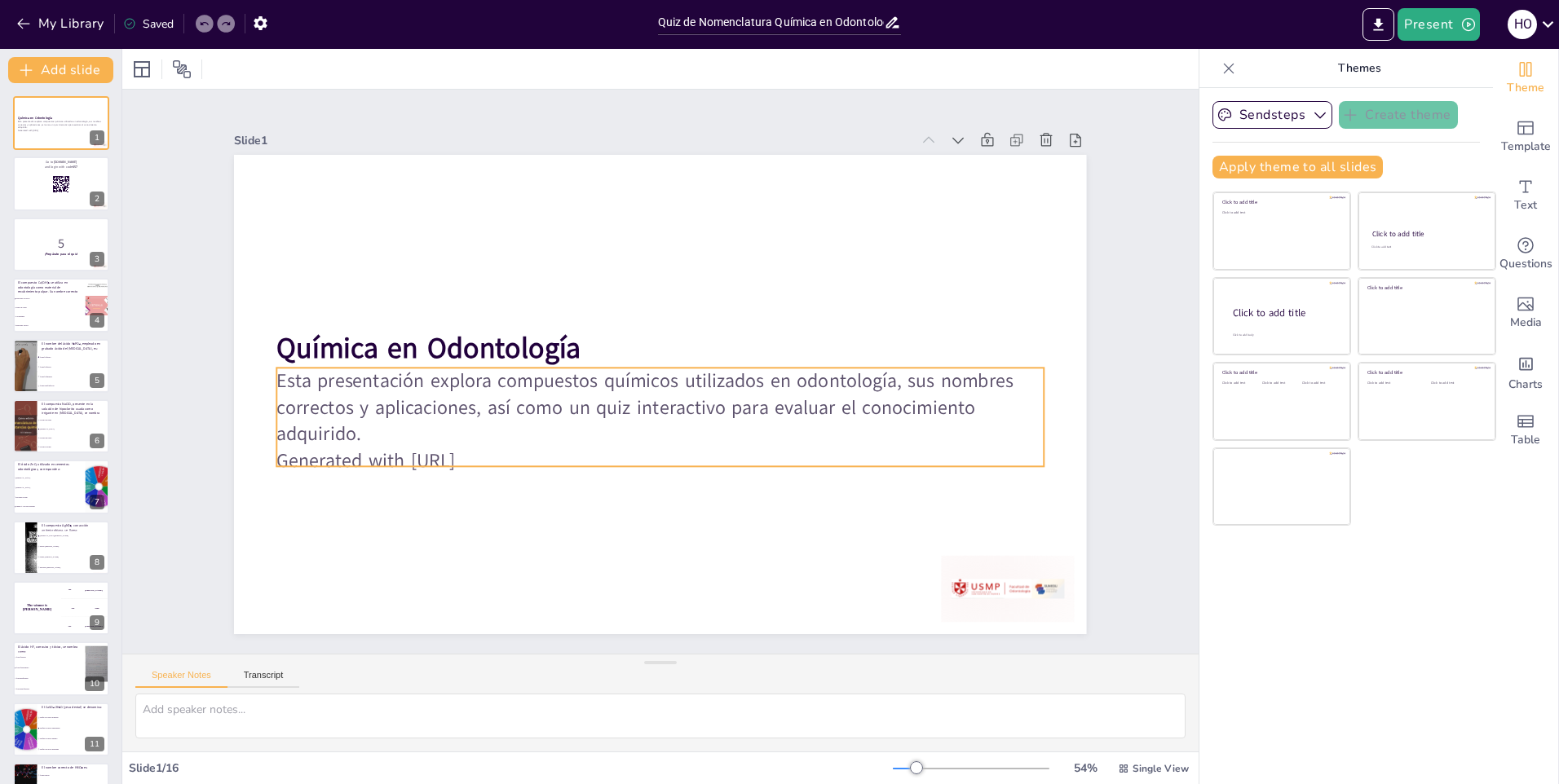
checkbox input "true"
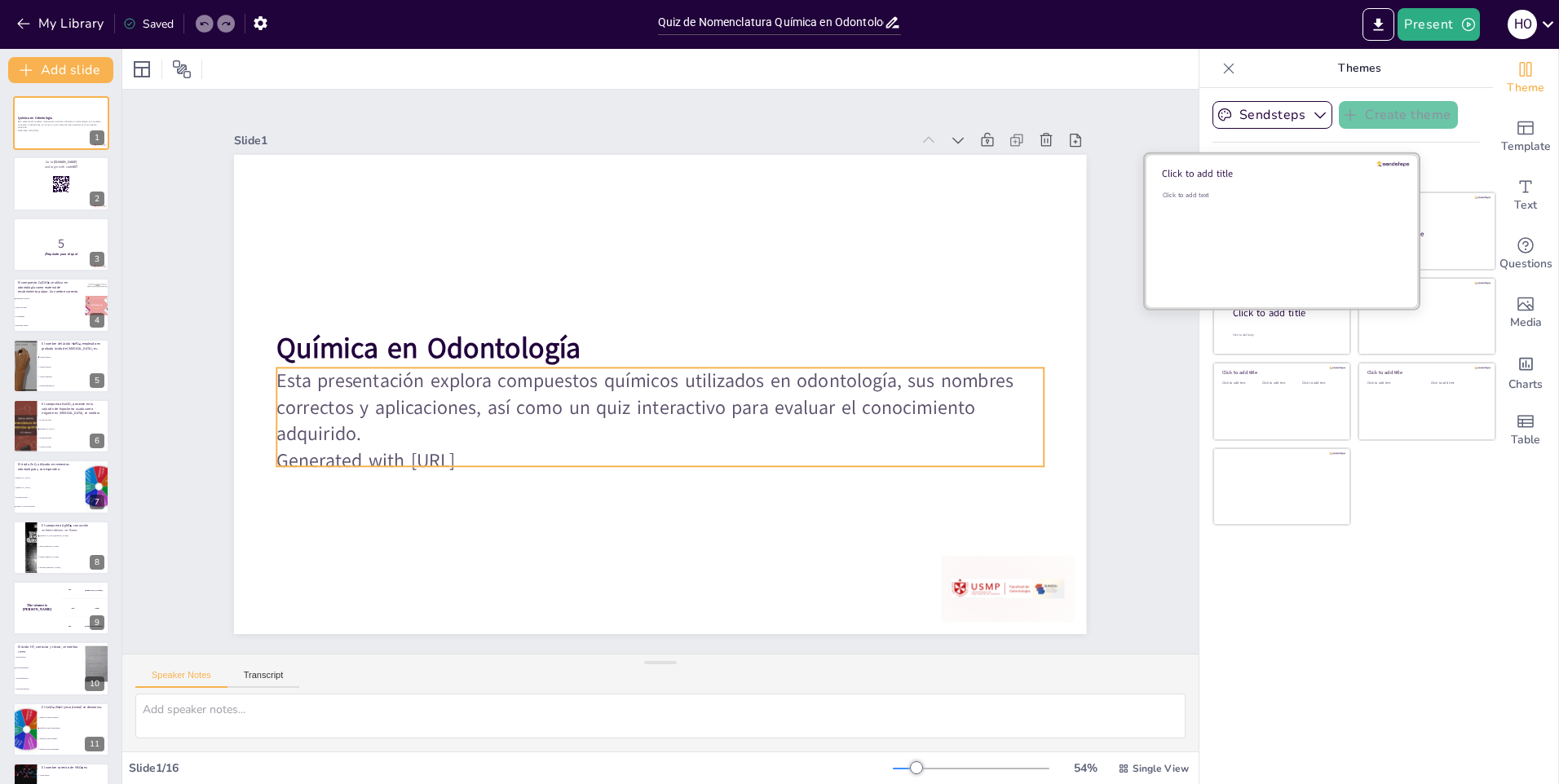
checkbox input "true"
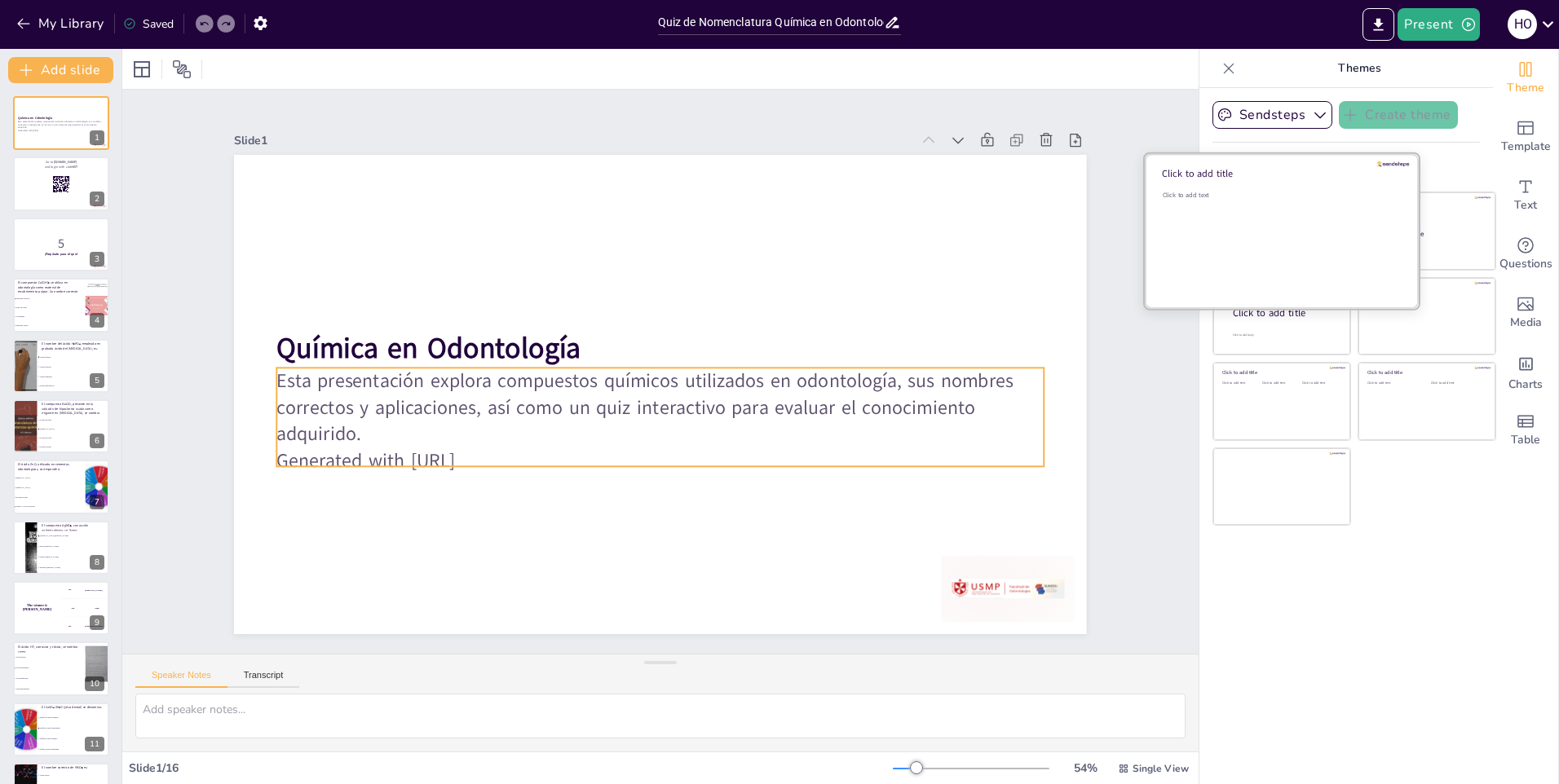
checkbox input "true"
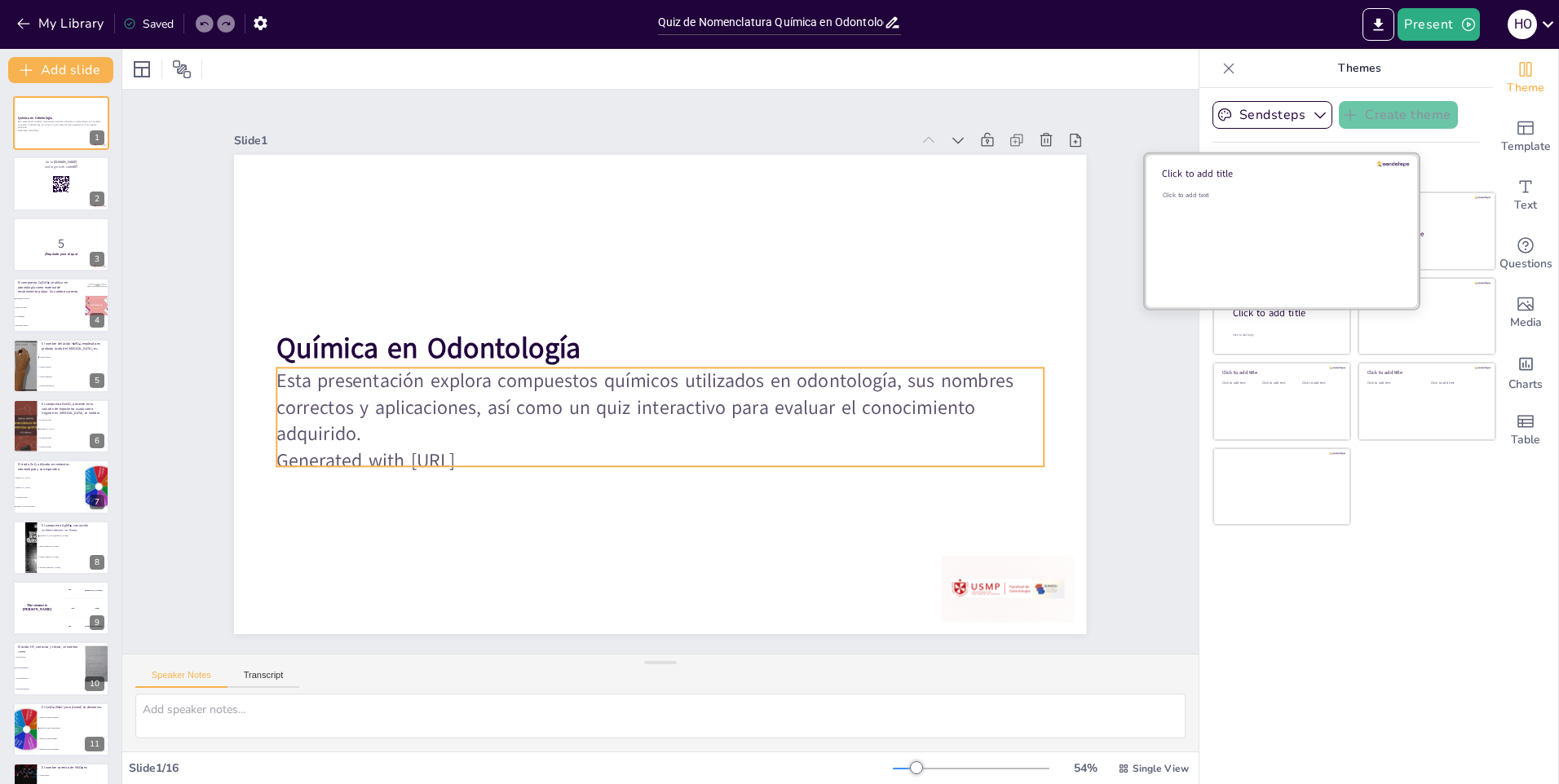
checkbox input "true"
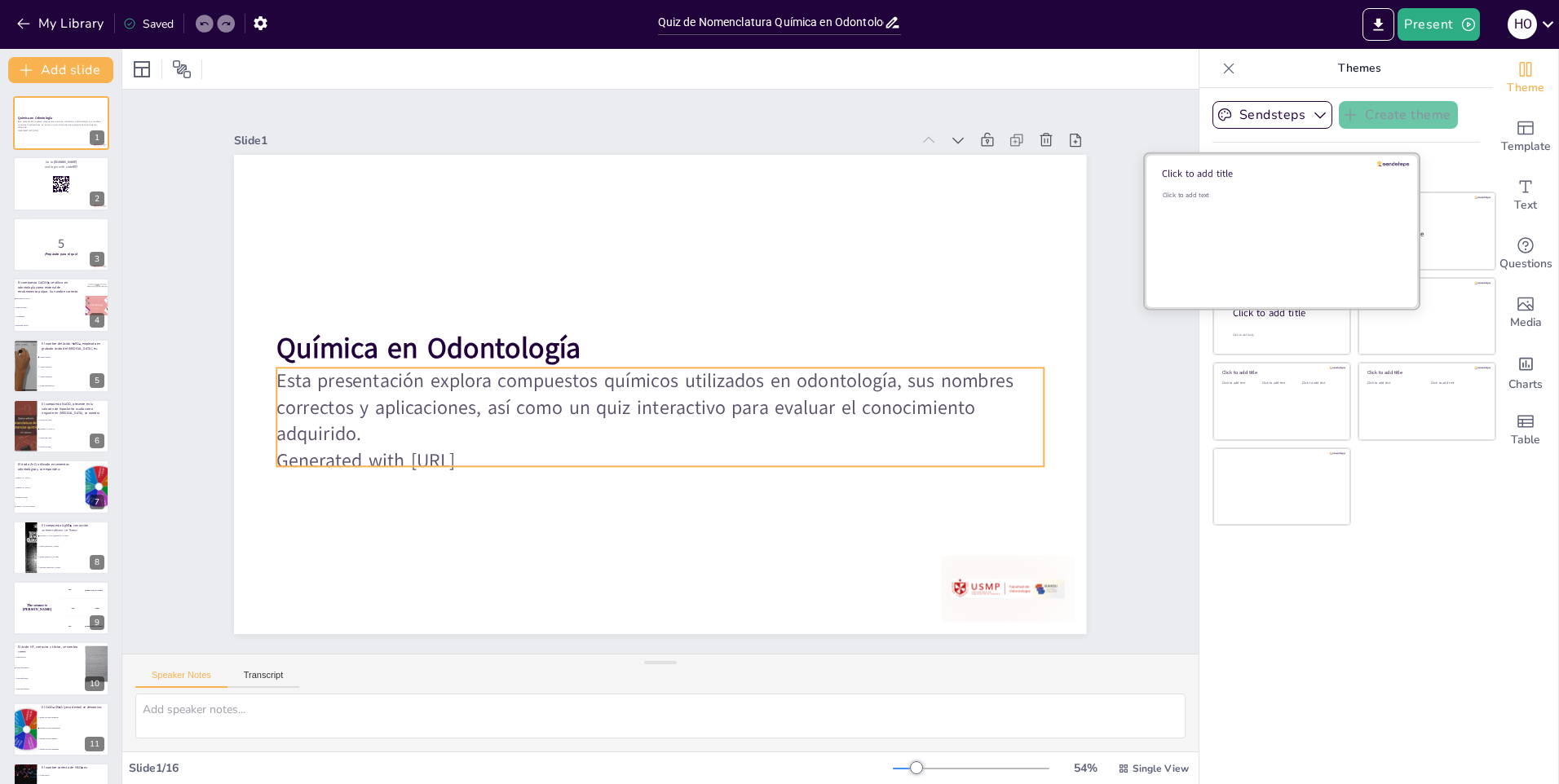
checkbox input "true"
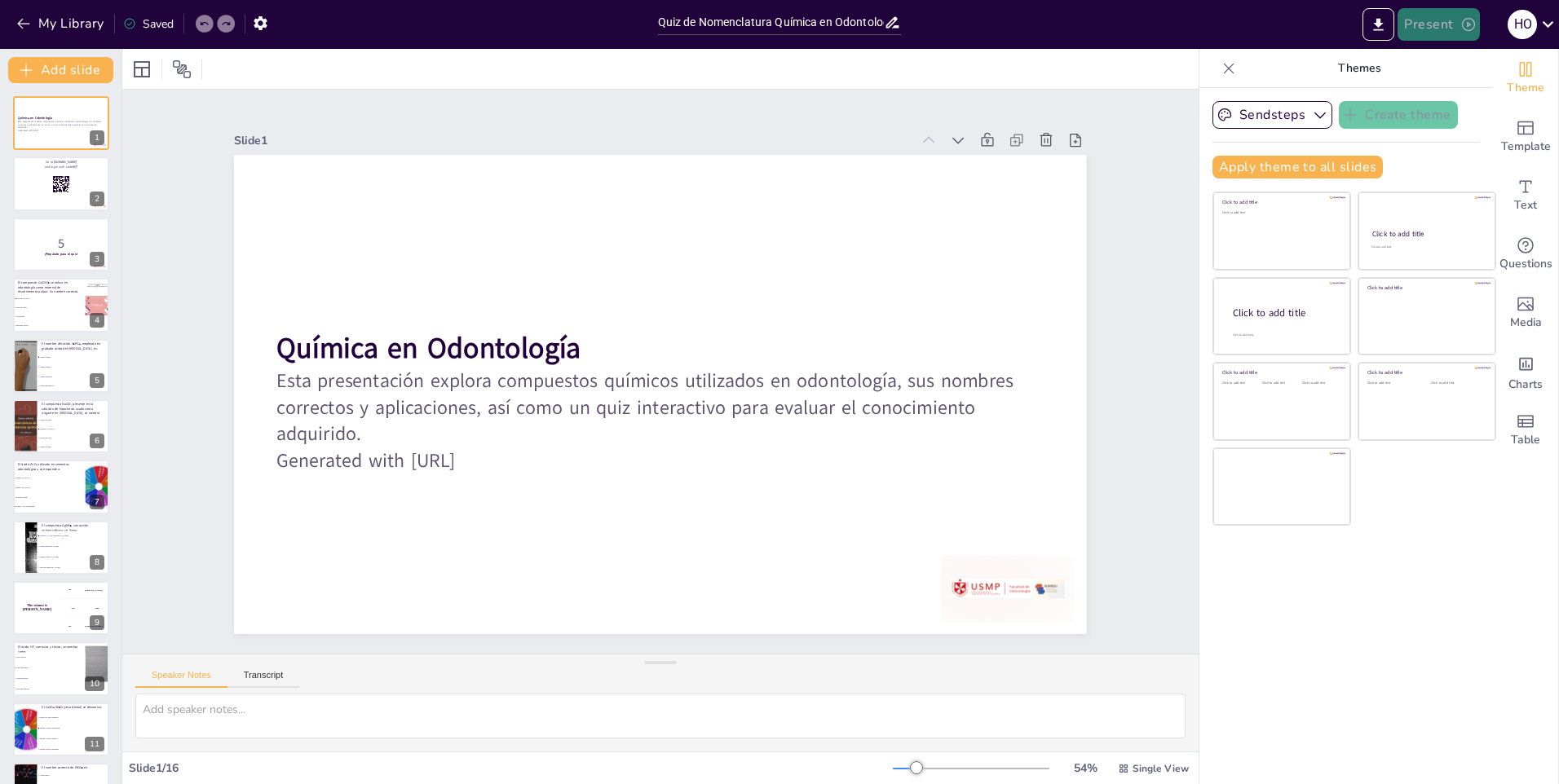
checkbox input "true"
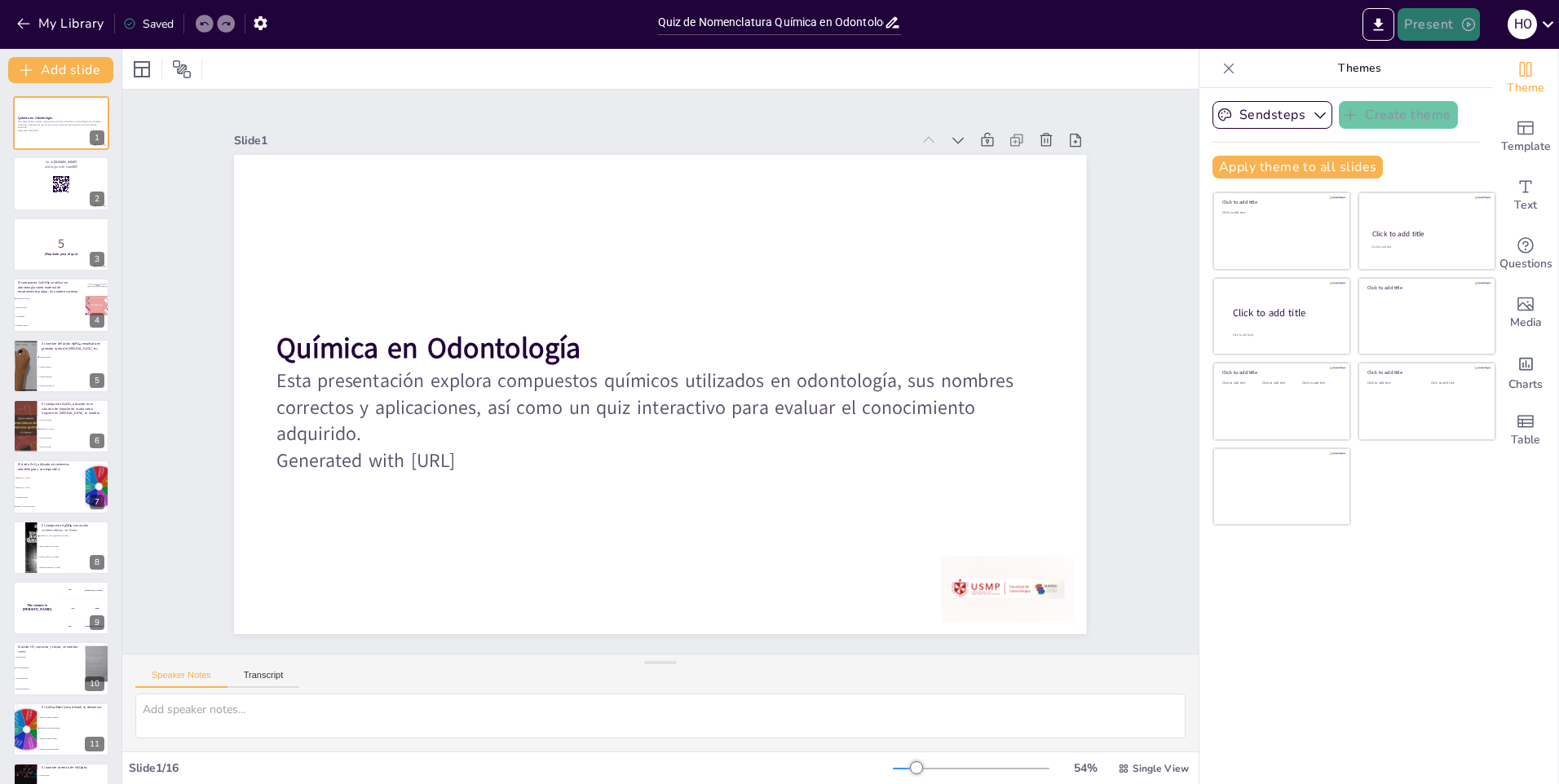
checkbox input "true"
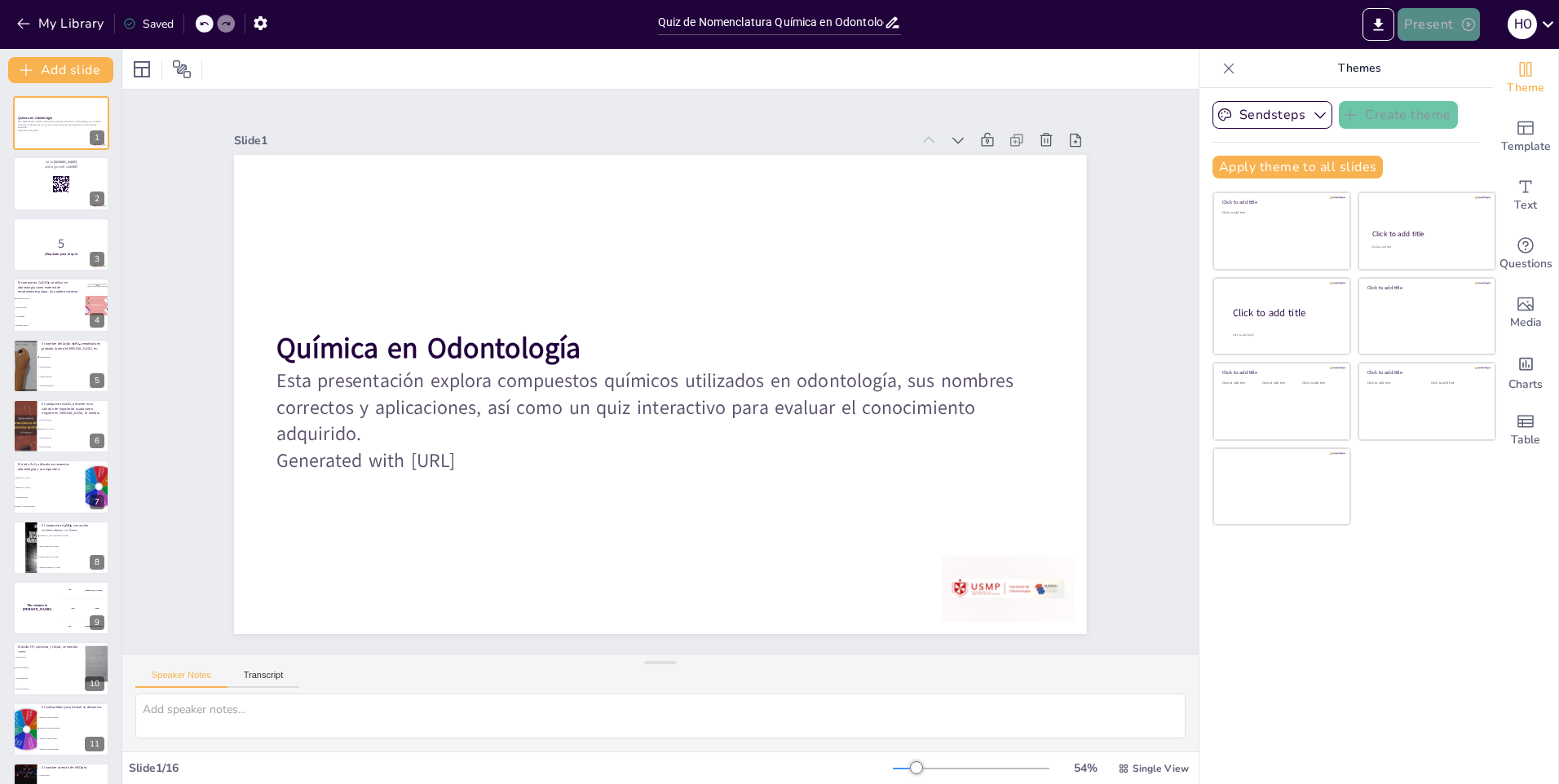
click at [1429, 31] on button "Present" at bounding box center [1437, 24] width 81 height 32
click at [1426, 93] on li "Play presentation" at bounding box center [1463, 101] width 128 height 26
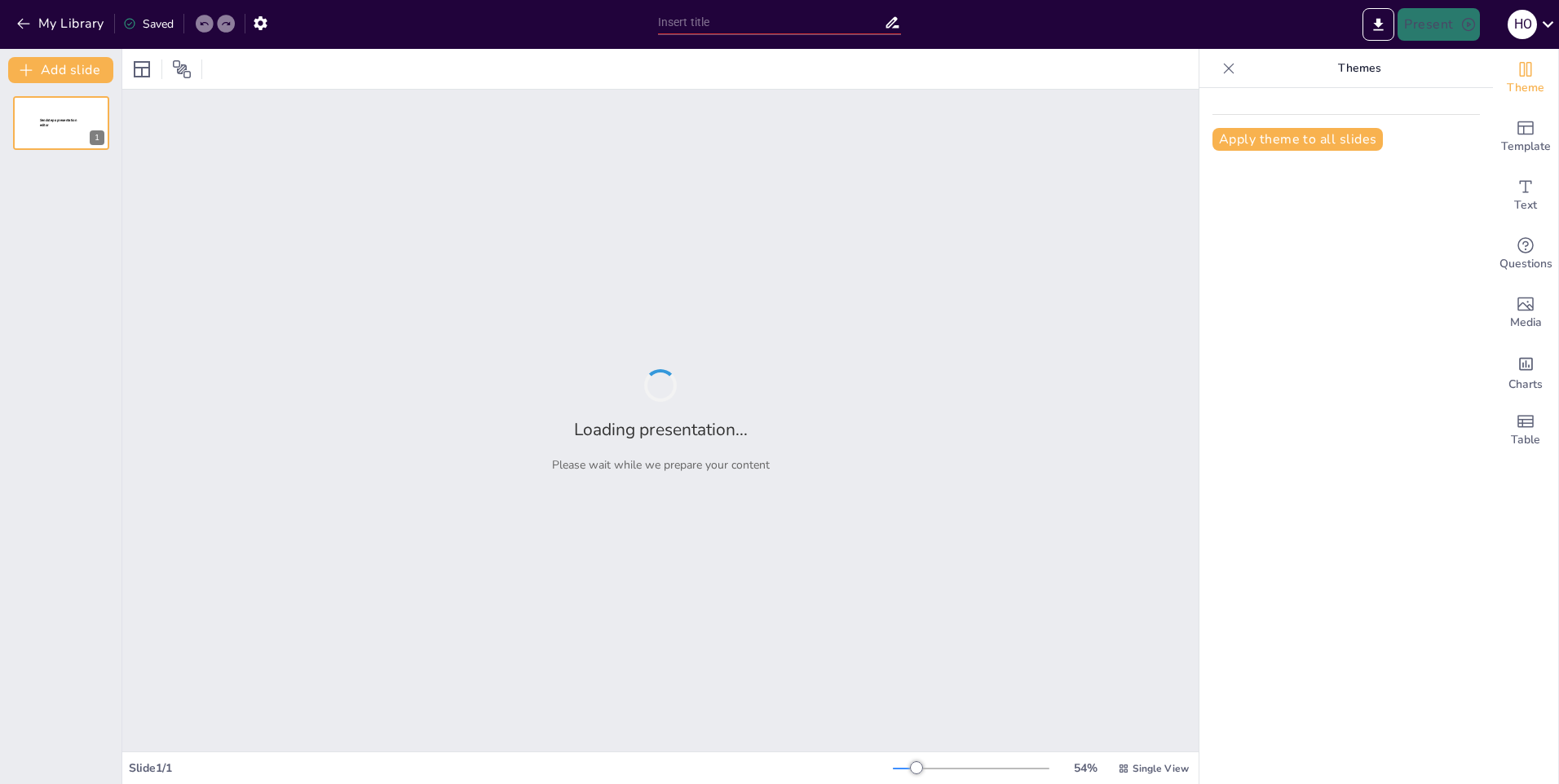
type input "Quiz de Nomenclatura Química en Odontología"
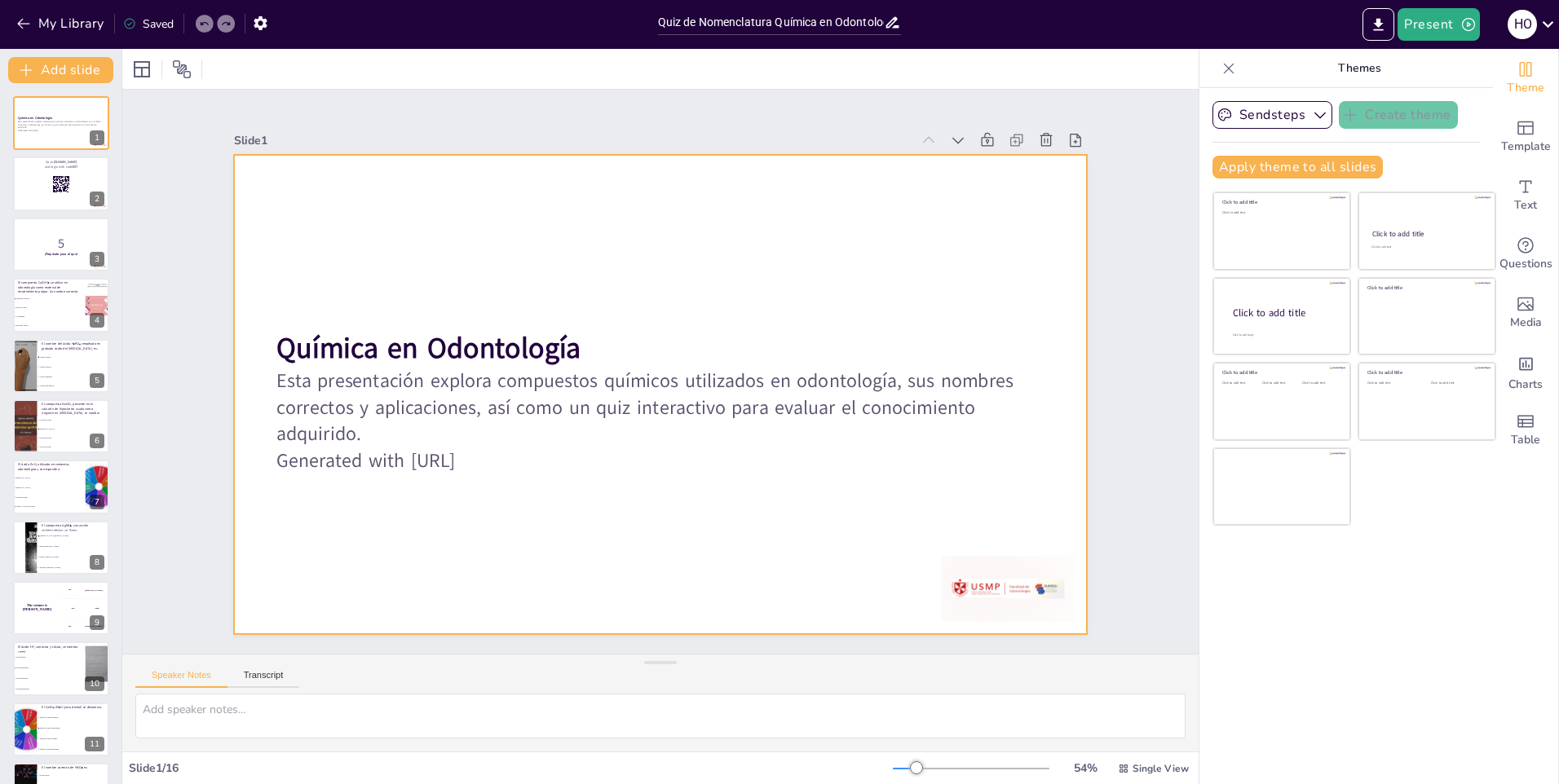
checkbox input "true"
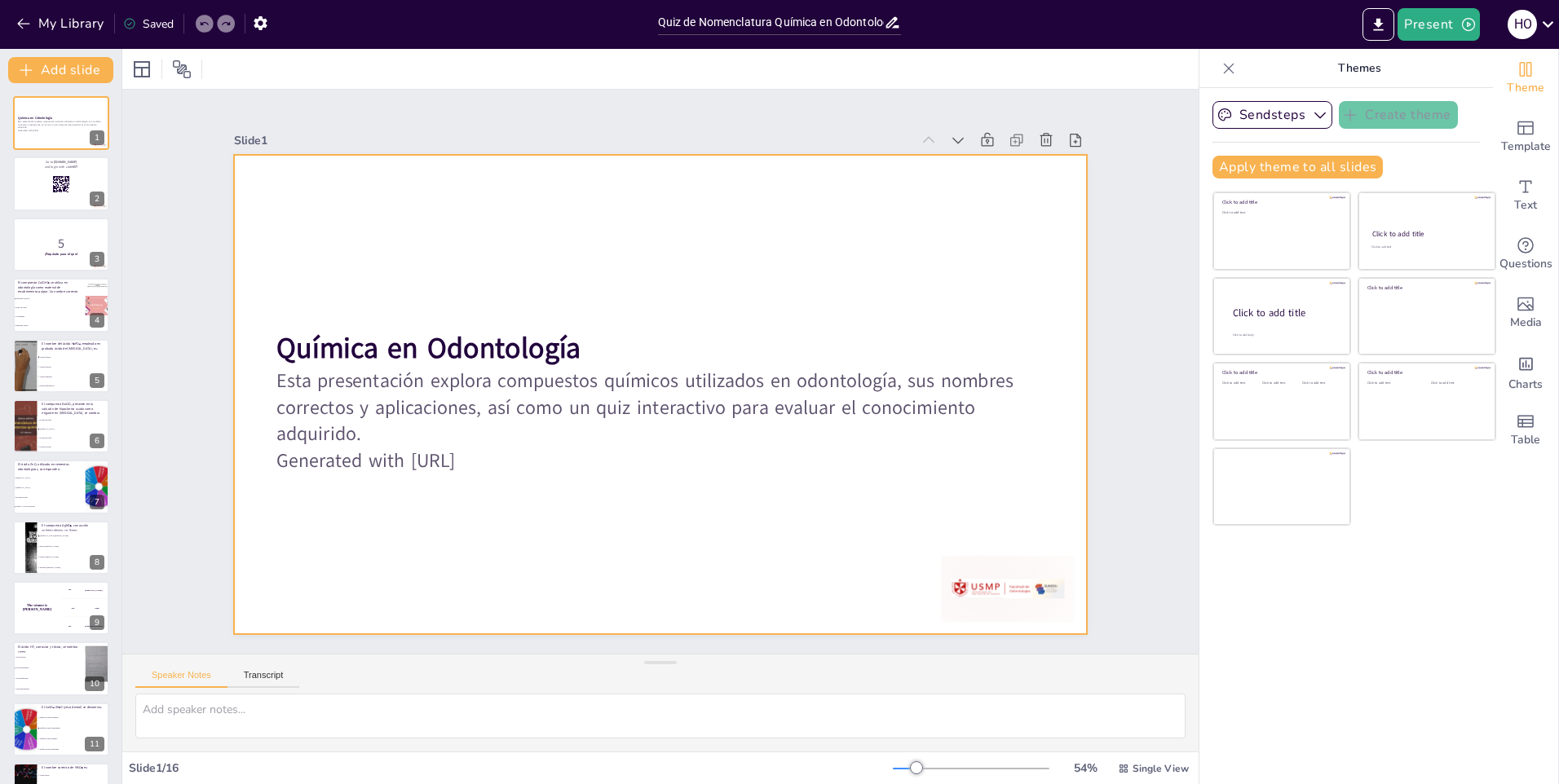
checkbox input "true"
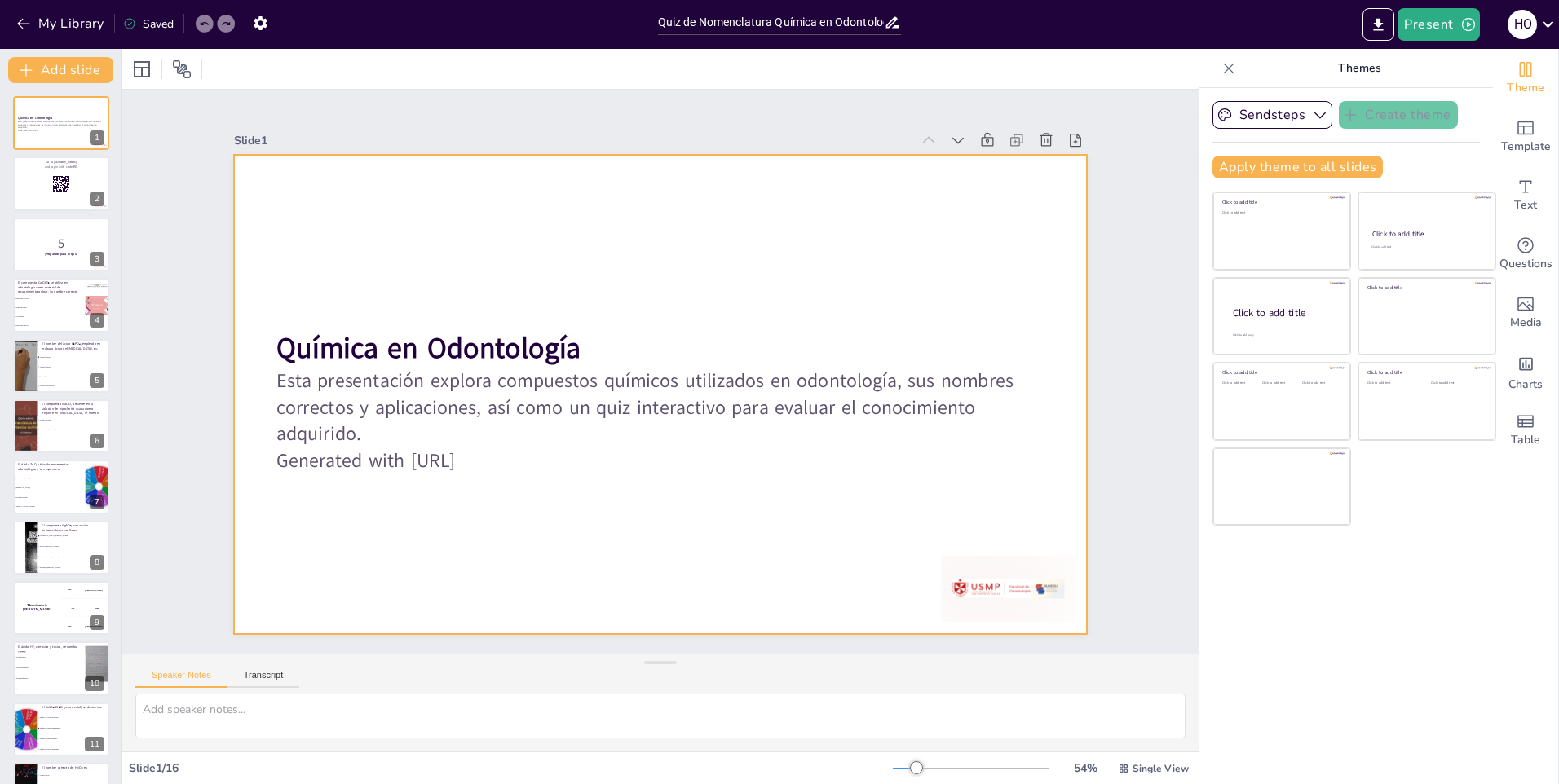
checkbox input "true"
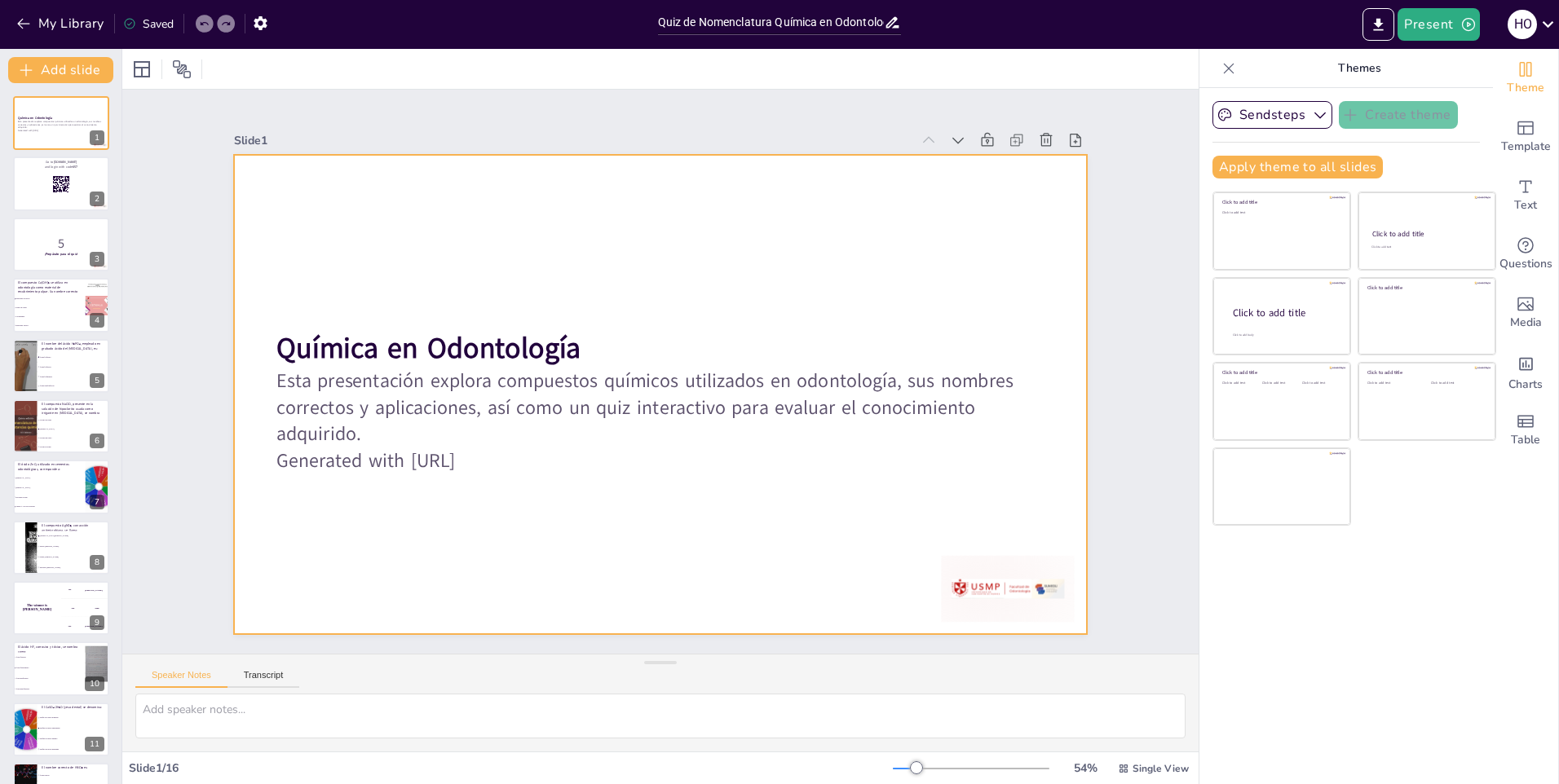
checkbox input "true"
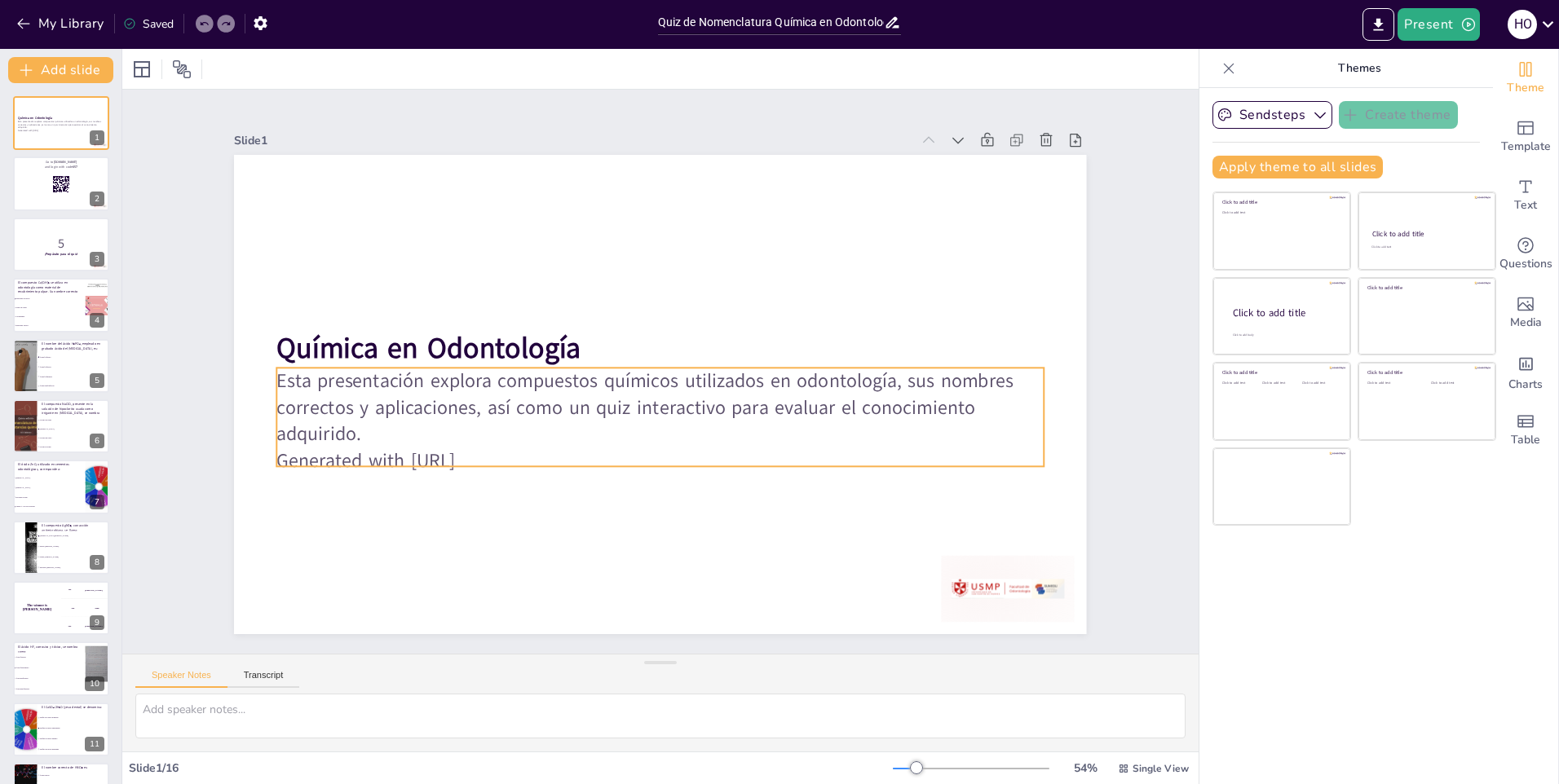
checkbox input "true"
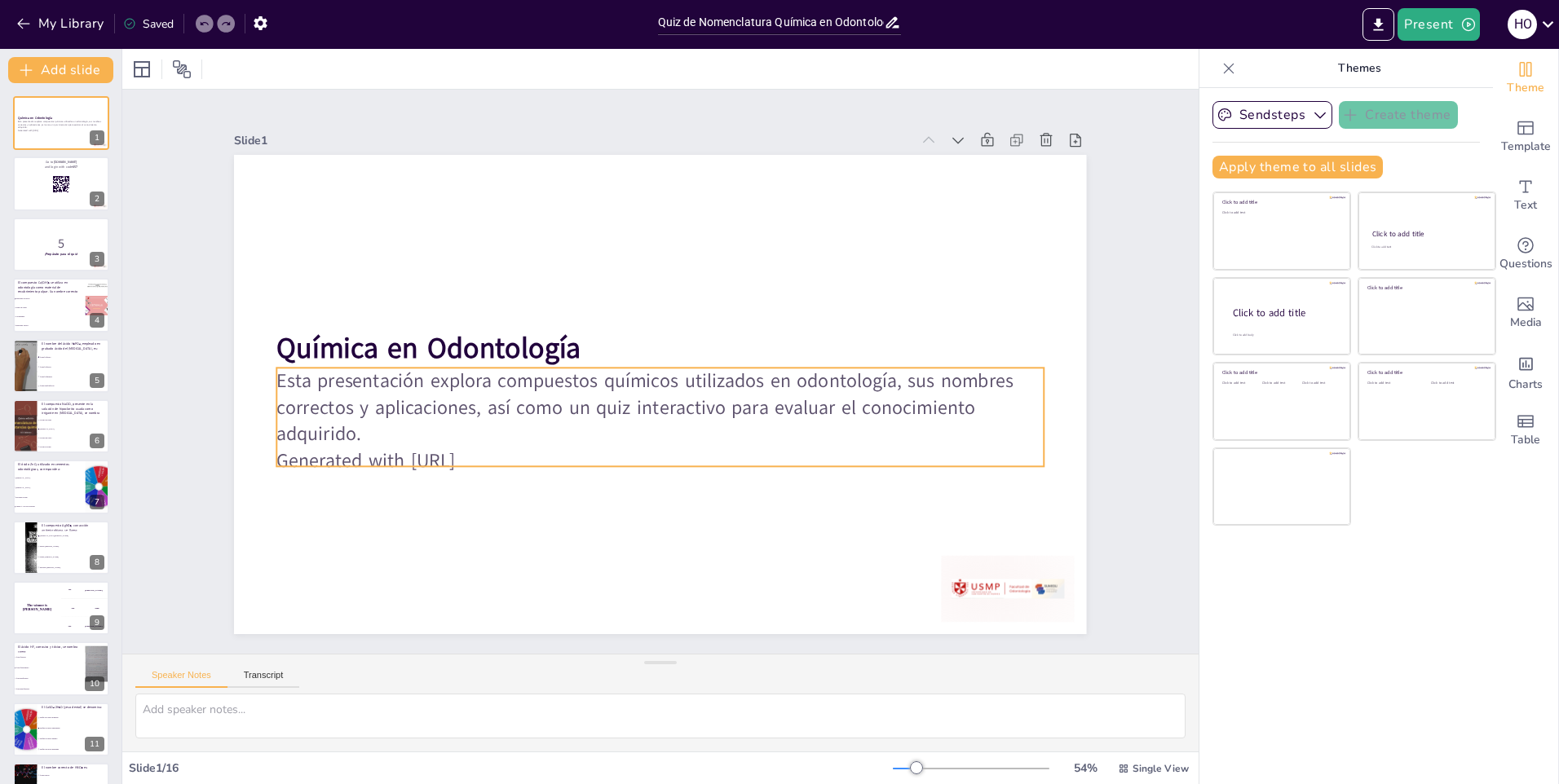
checkbox input "true"
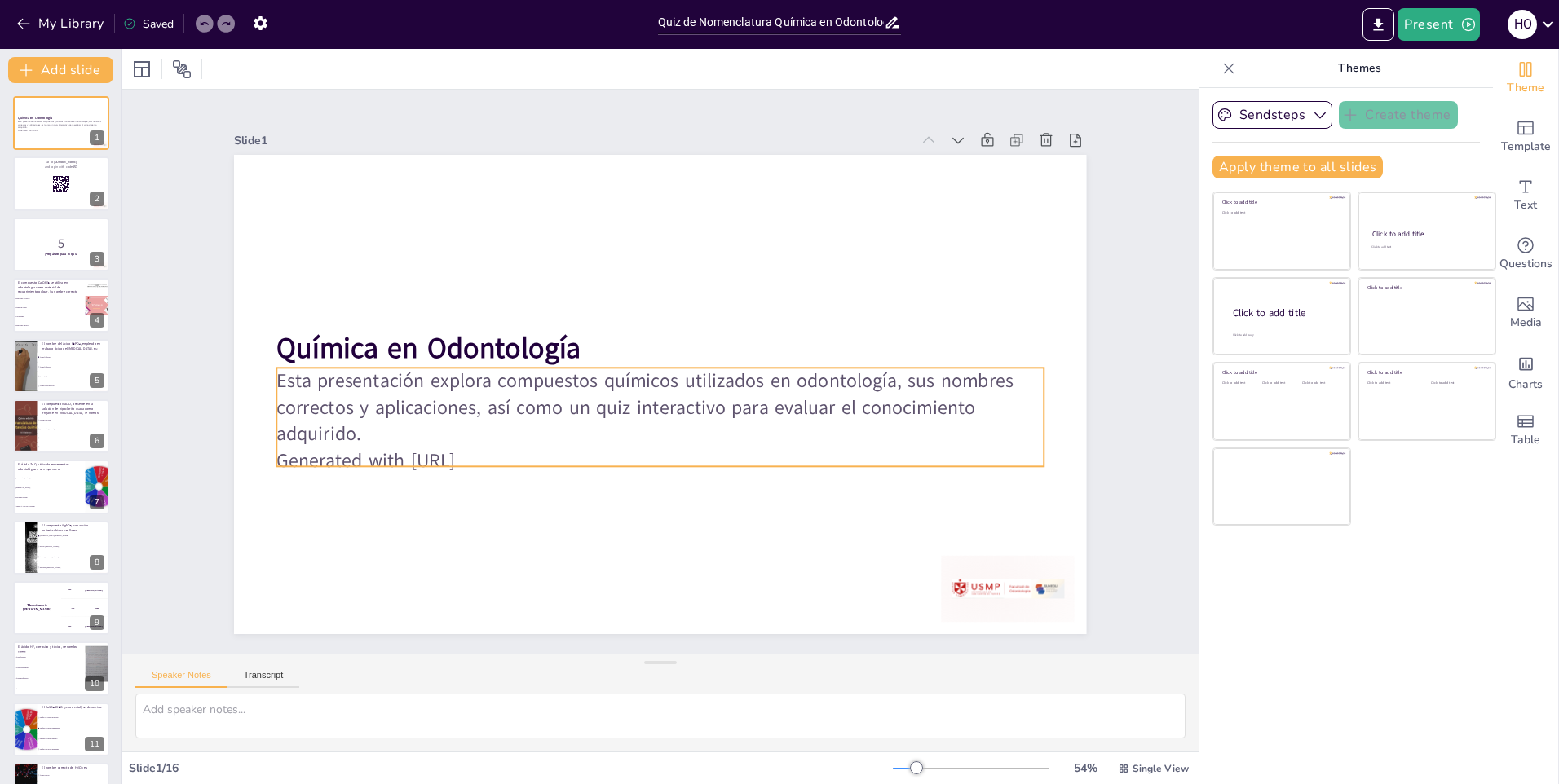
checkbox input "true"
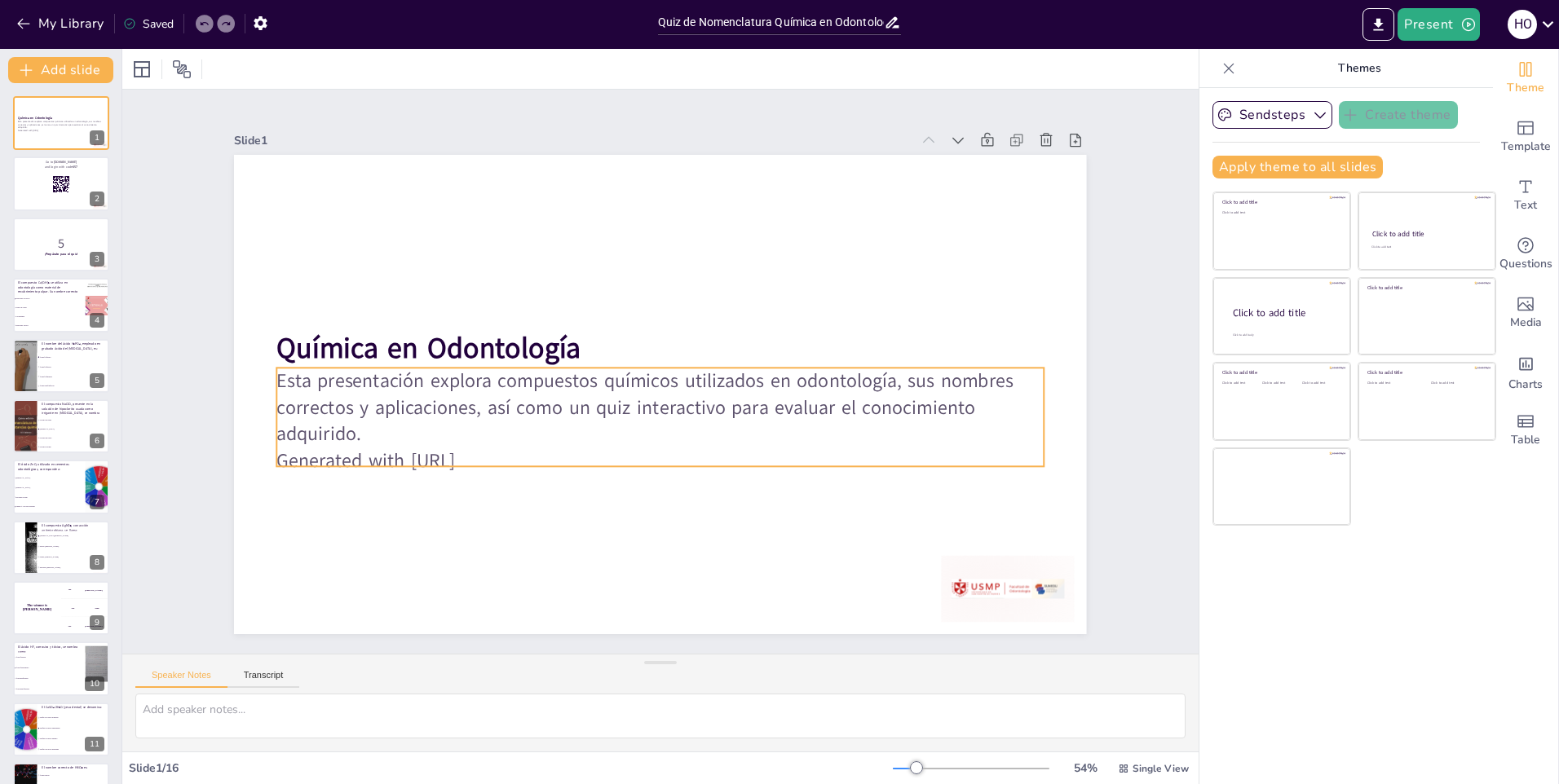
checkbox input "true"
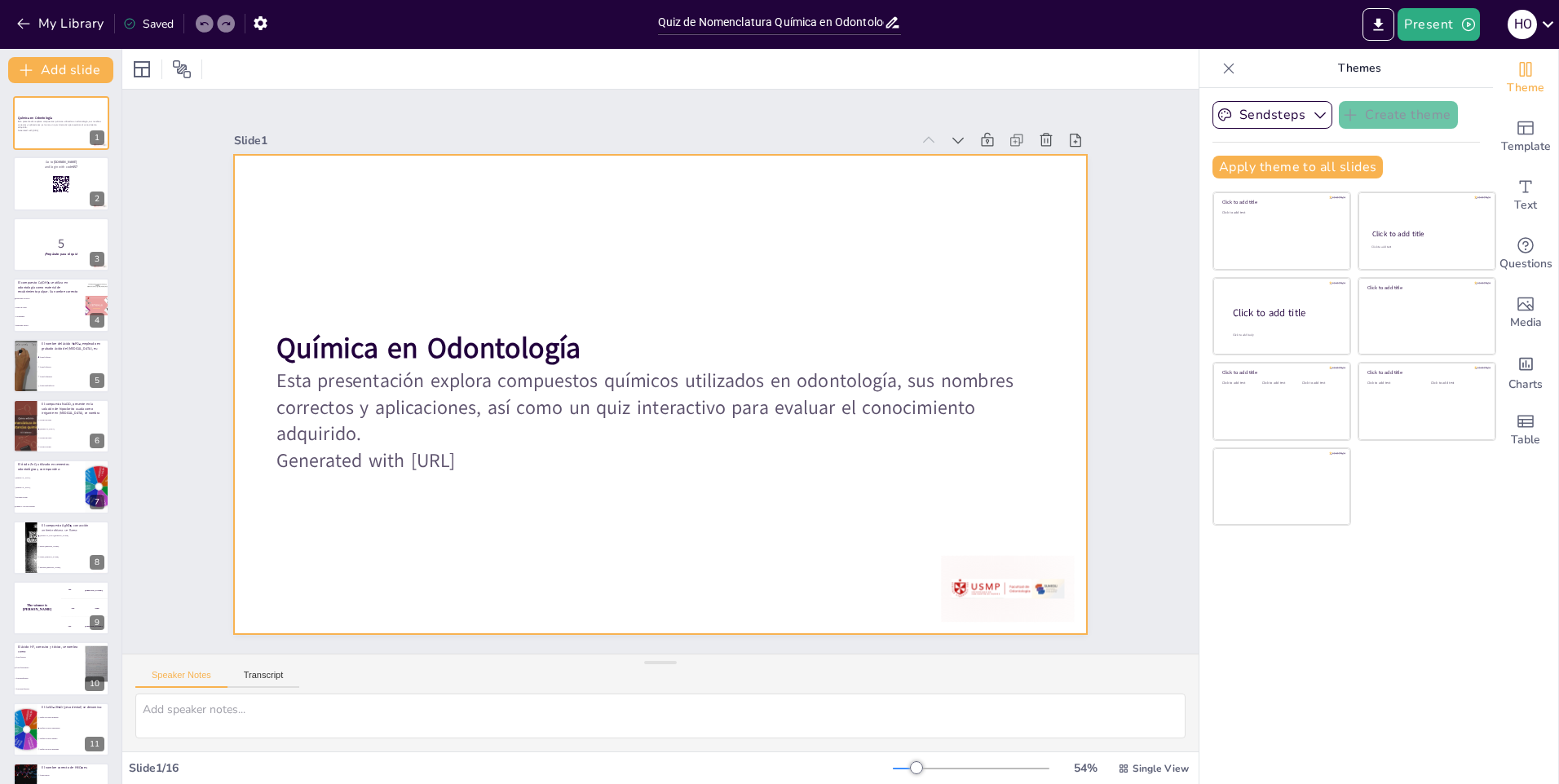
checkbox input "true"
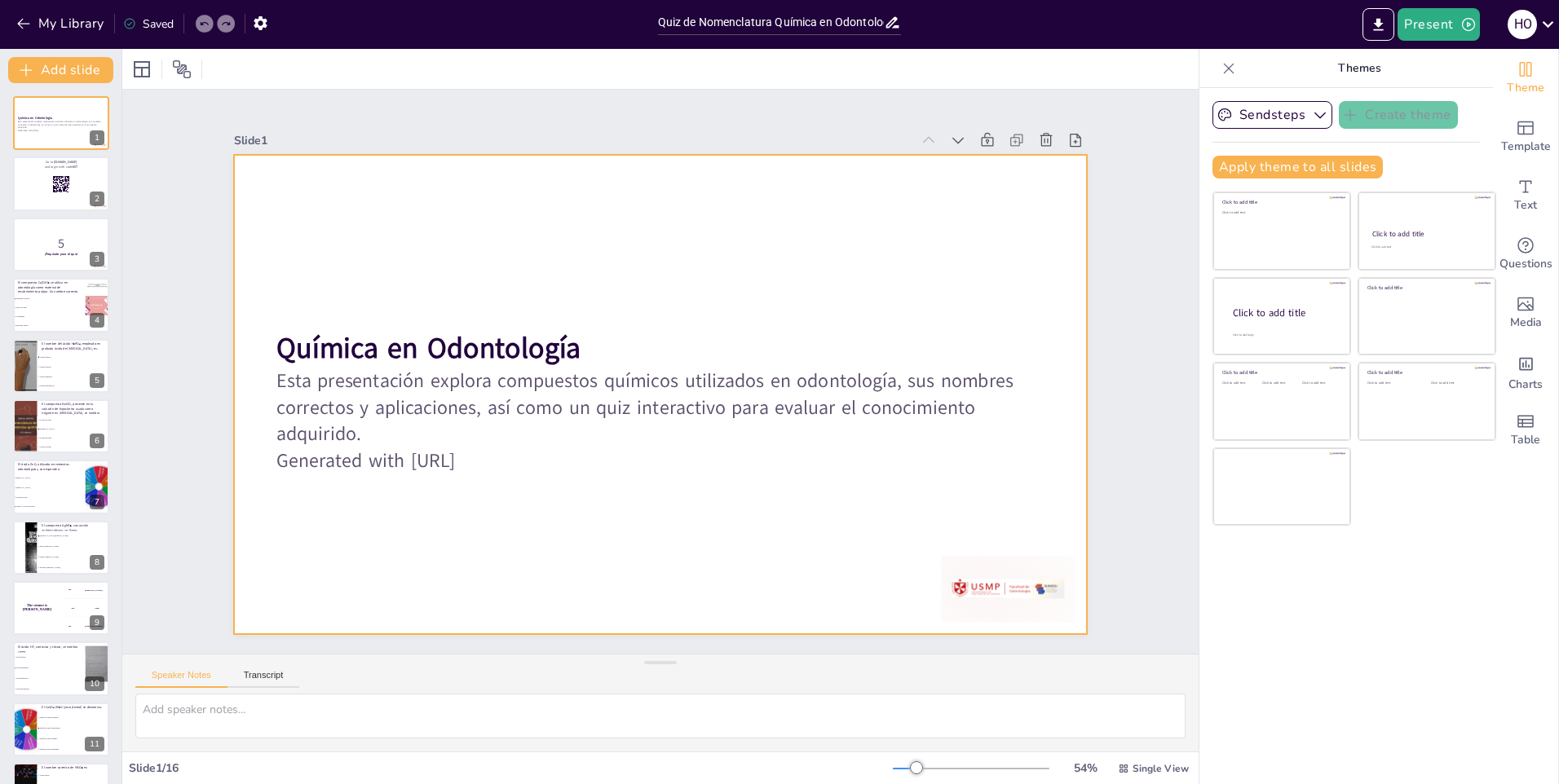
checkbox input "true"
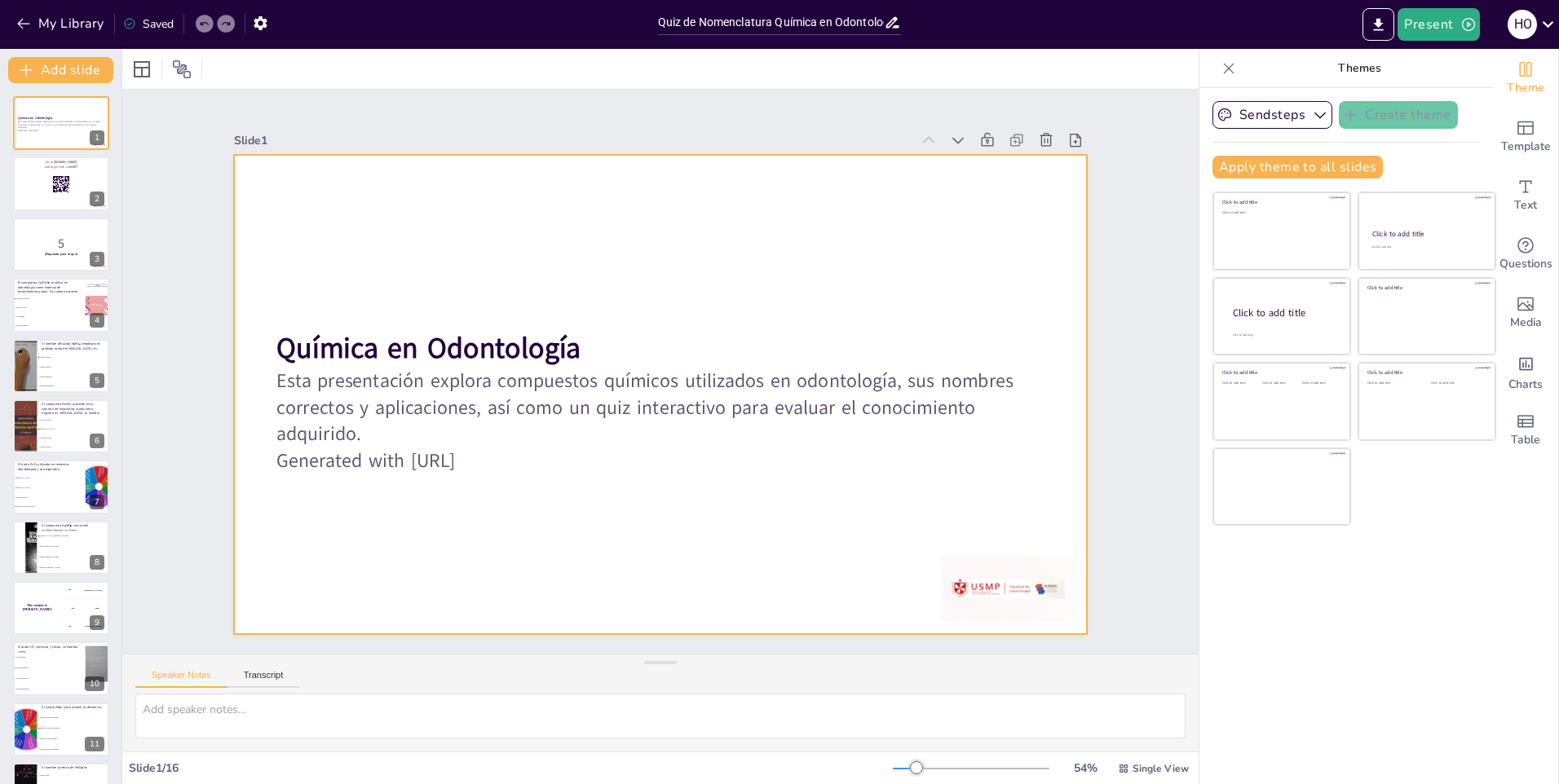
checkbox input "true"
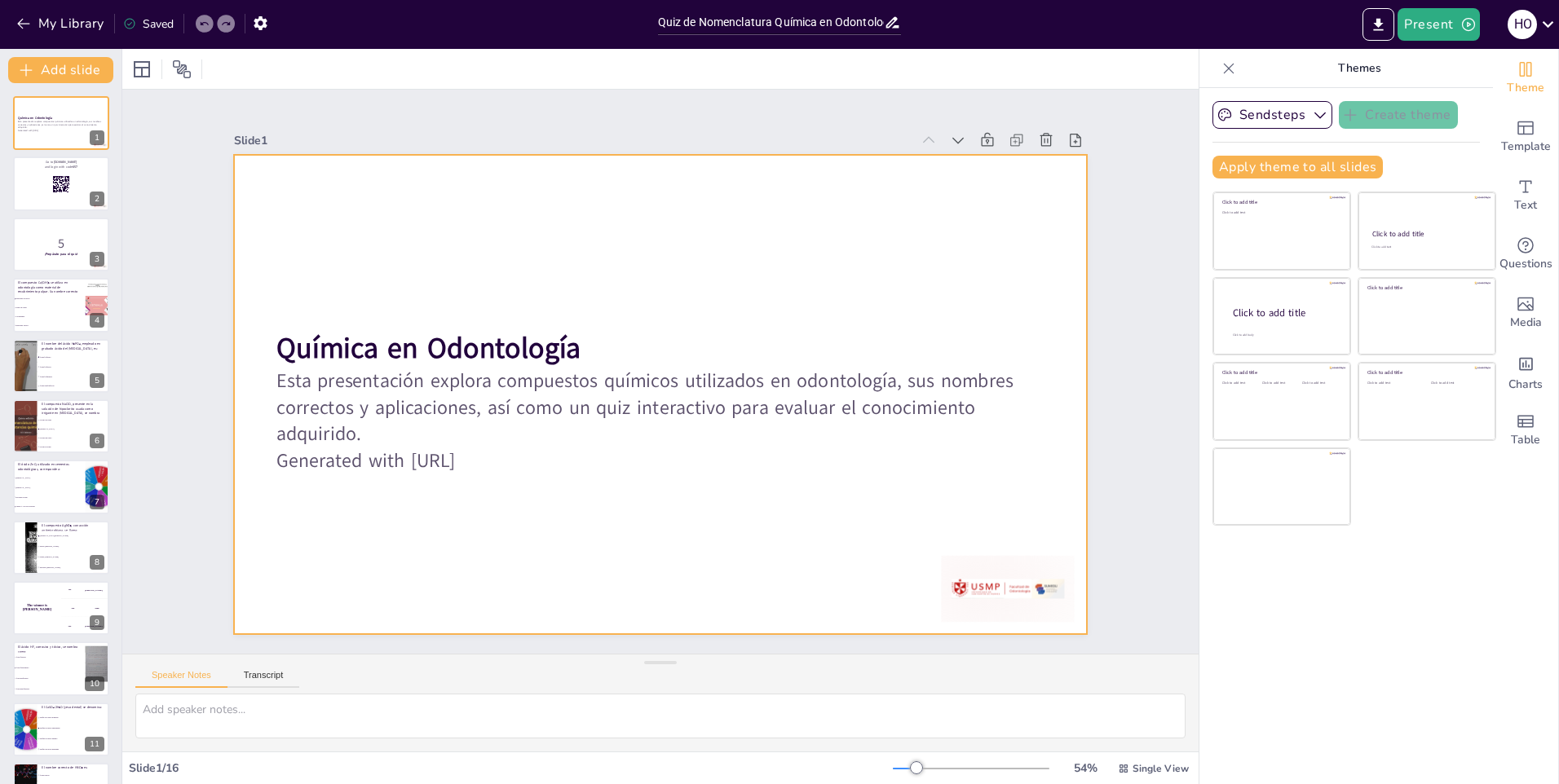
checkbox input "true"
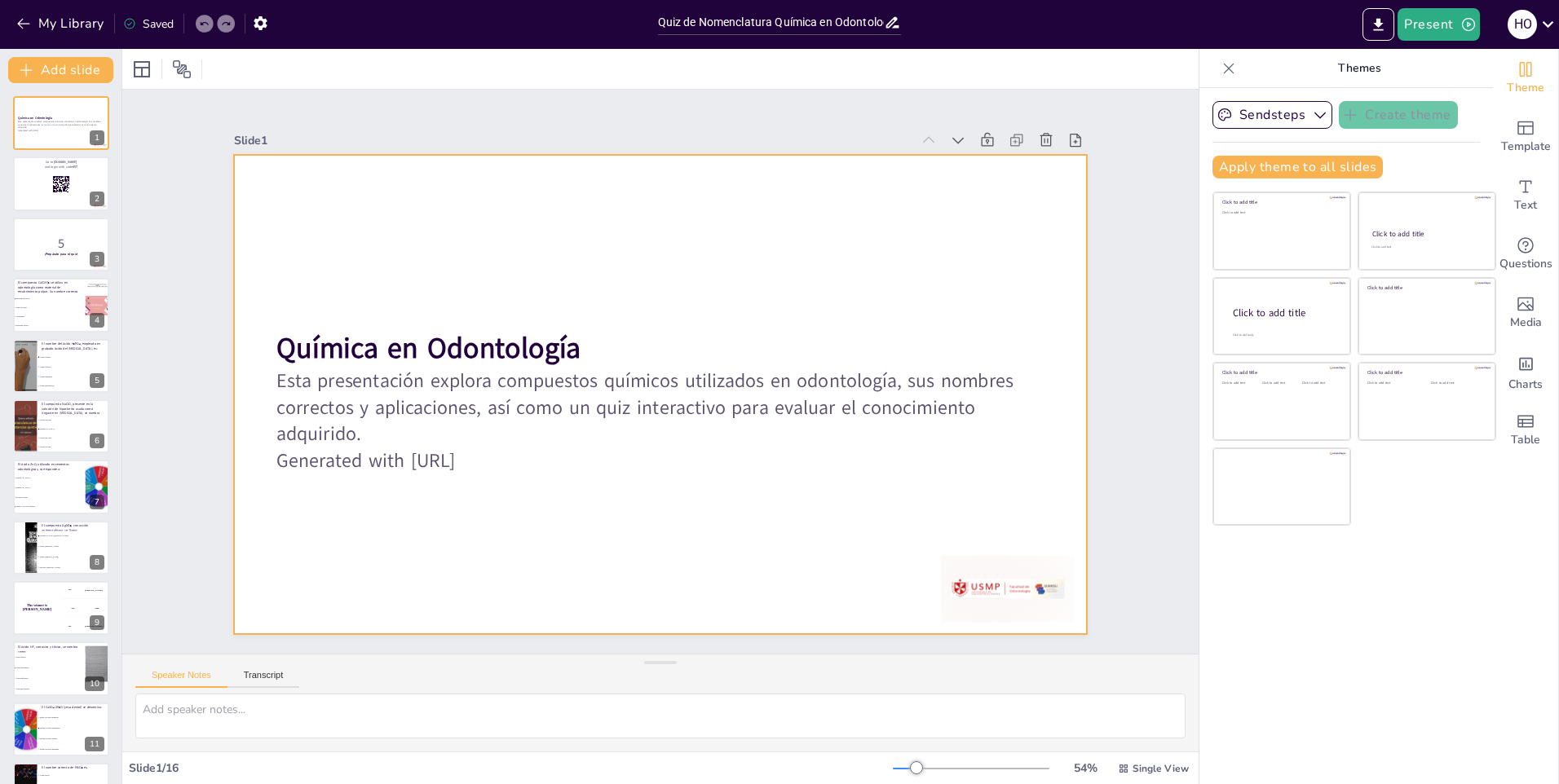
checkbox input "true"
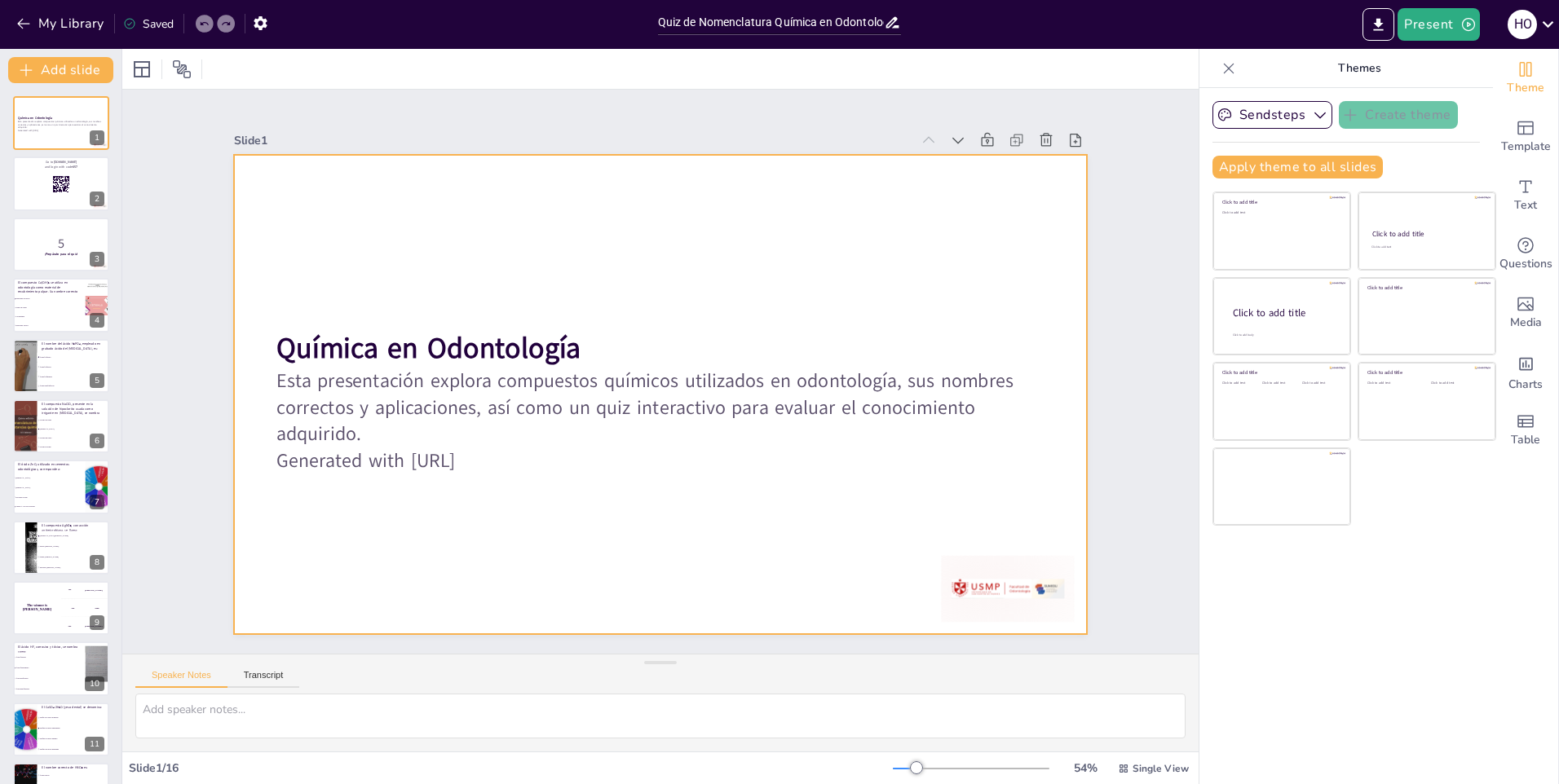
checkbox input "true"
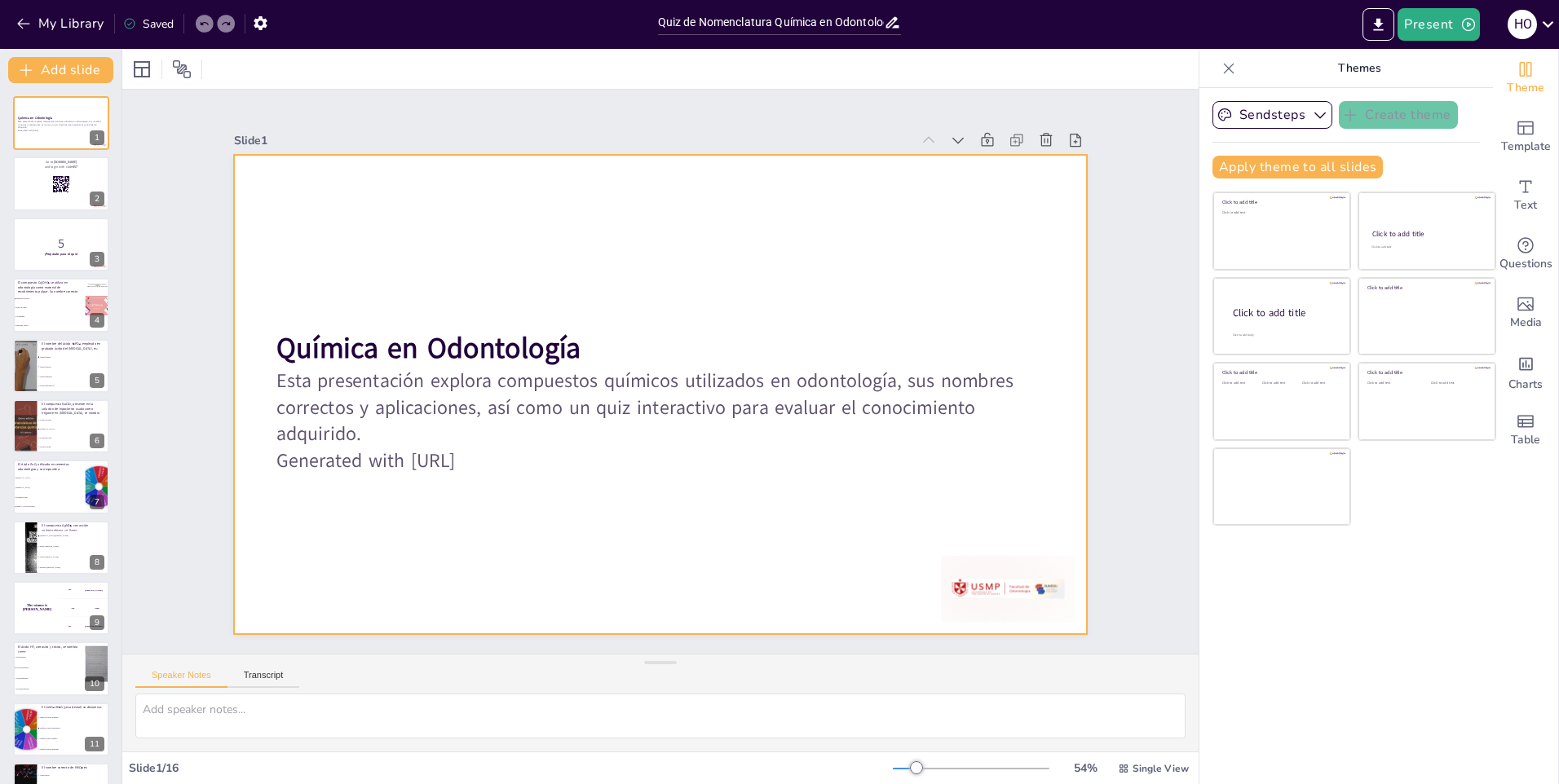
checkbox input "true"
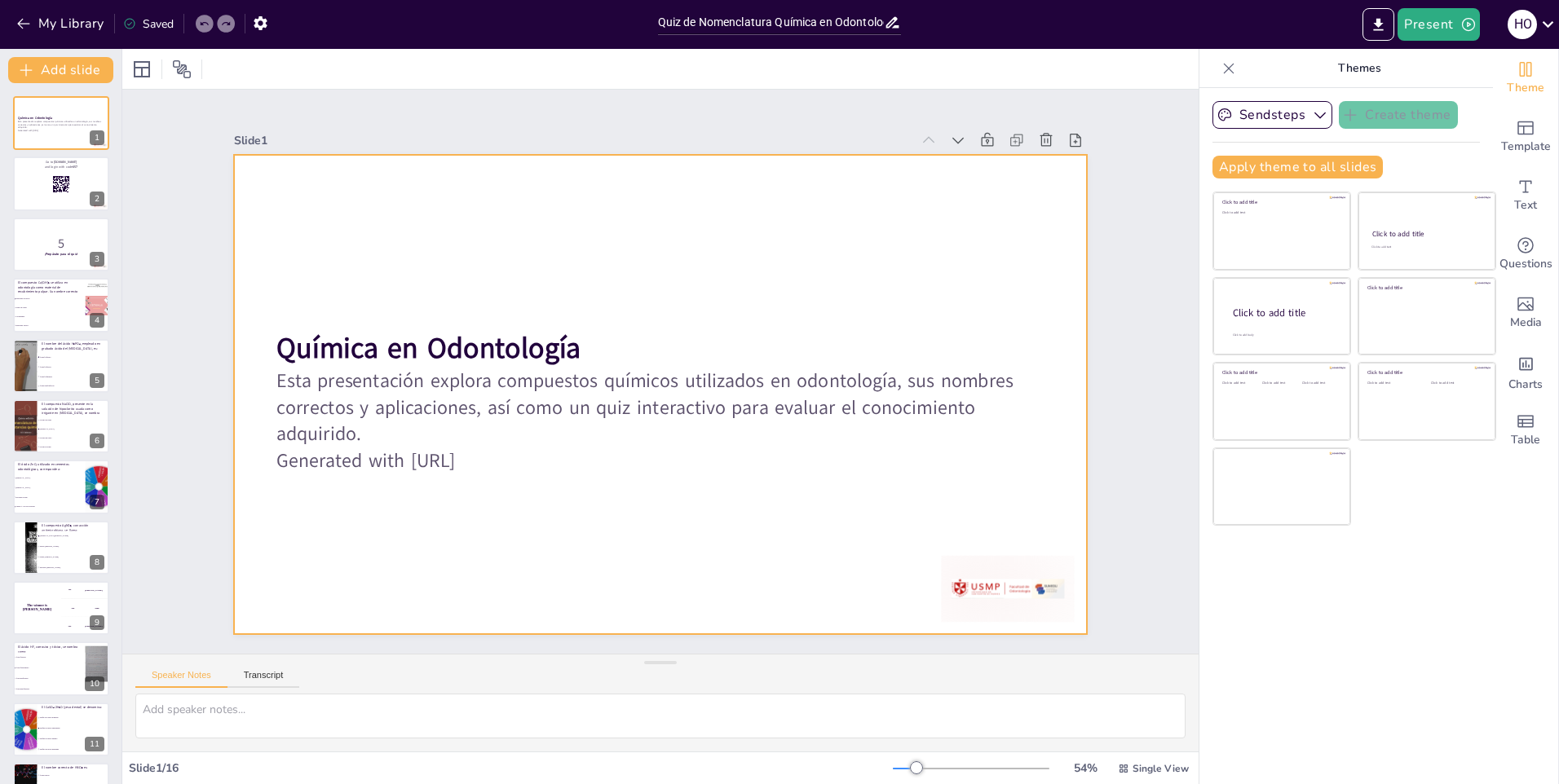
checkbox input "true"
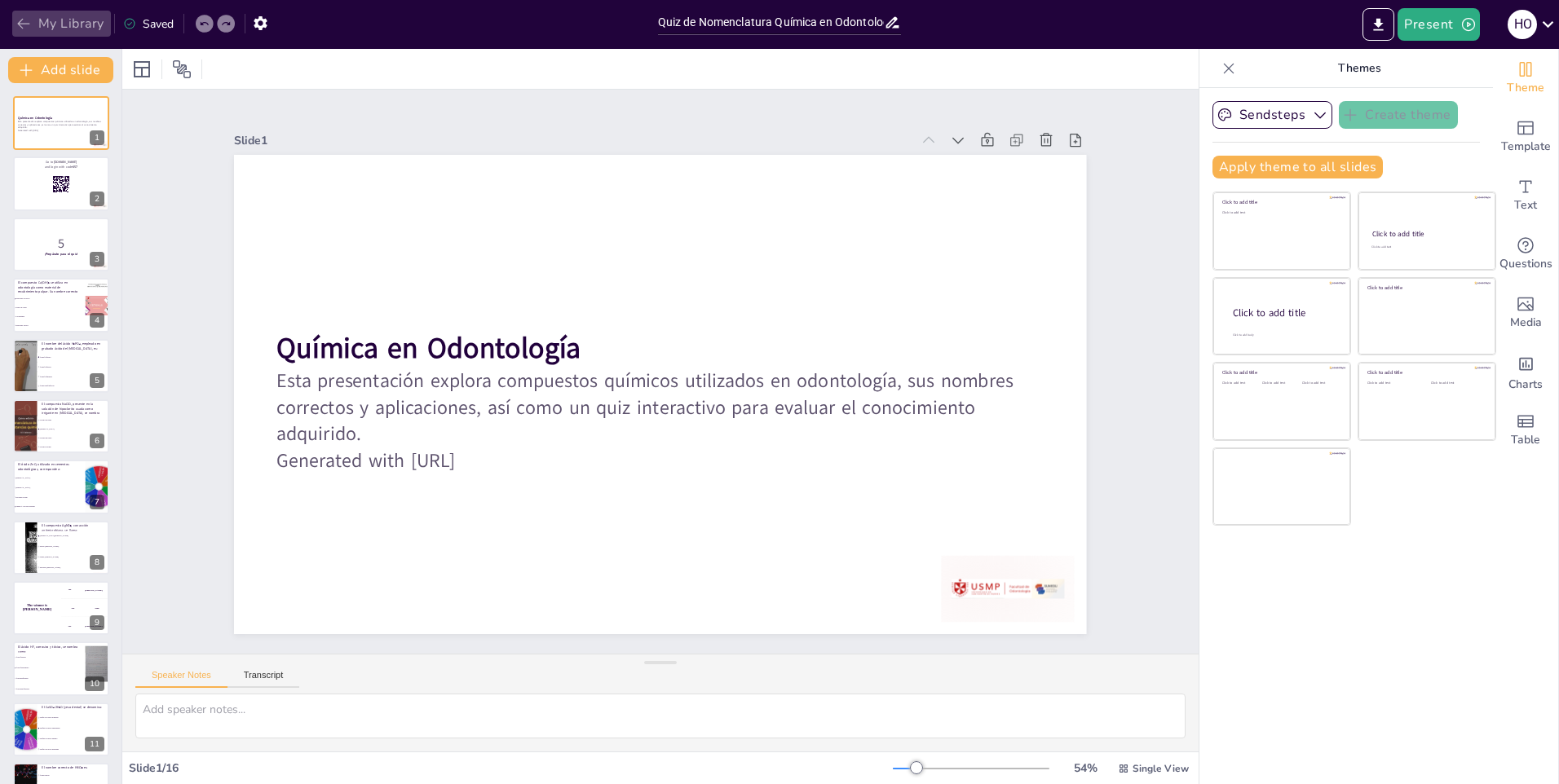
click at [78, 30] on button "My Library" at bounding box center [61, 24] width 99 height 26
